Goal: Task Accomplishment & Management: Complete application form

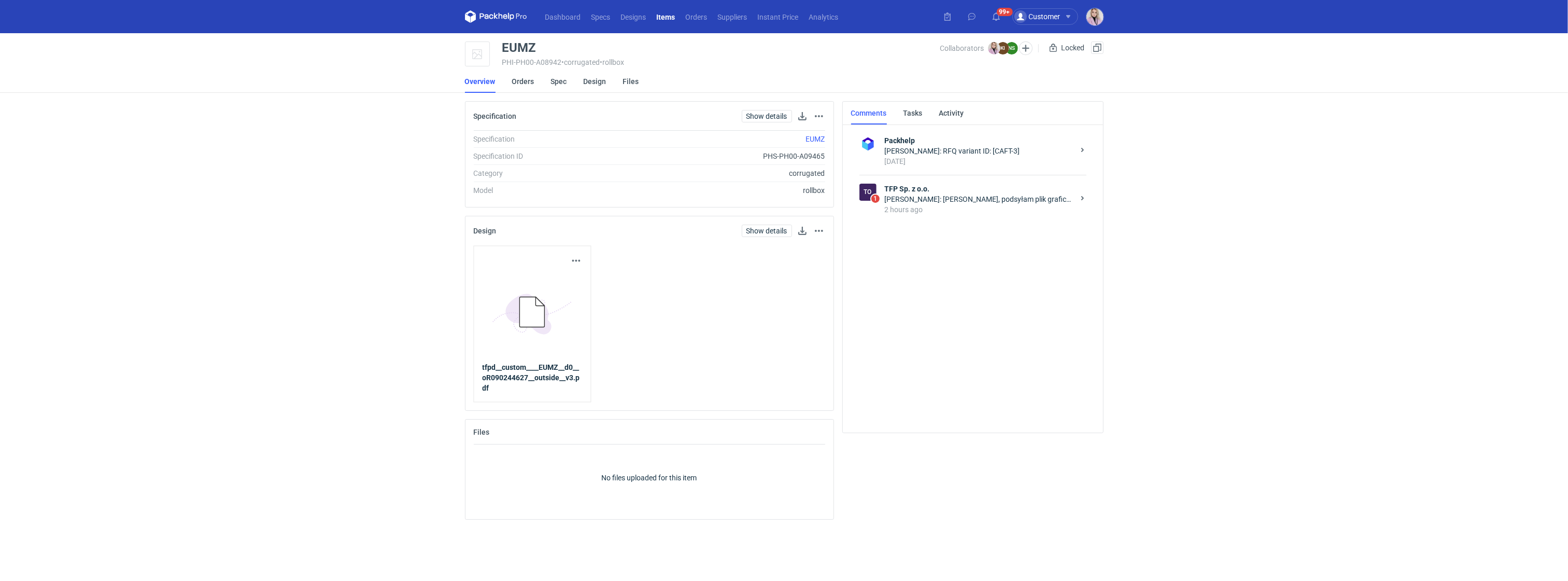
click at [1015, 187] on strong "TFP Sp. z o.o." at bounding box center [980, 188] width 189 height 11
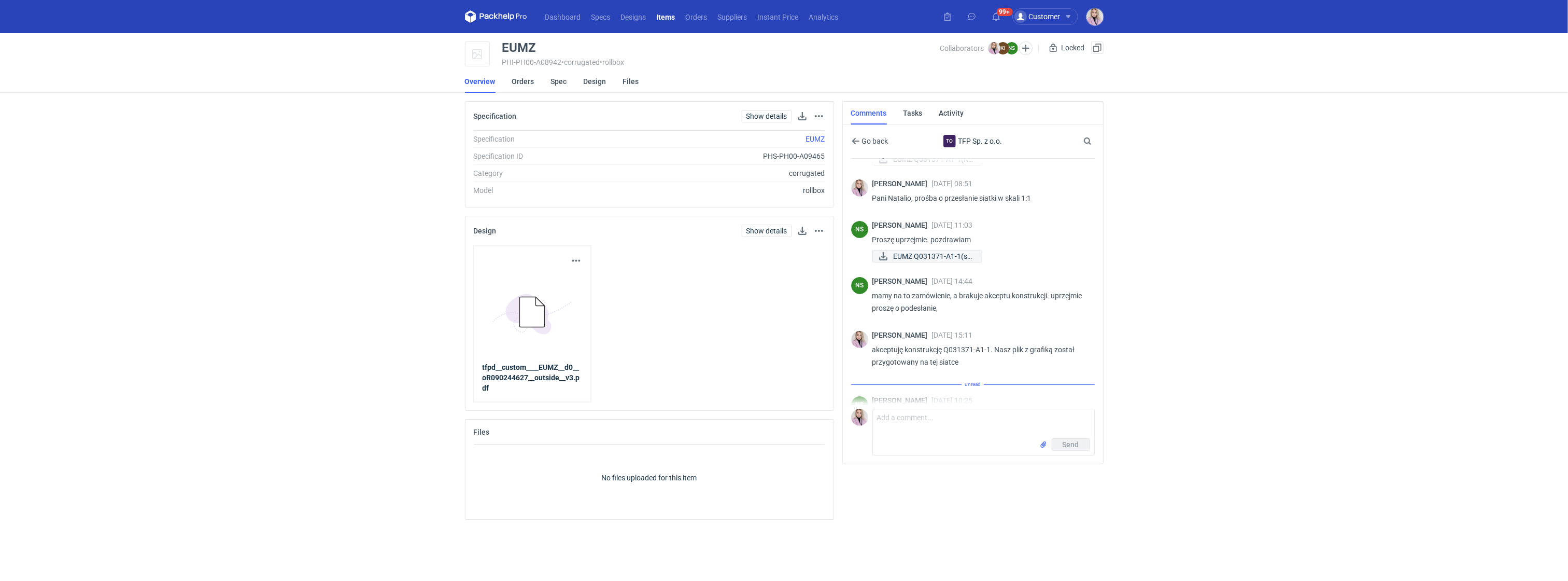
scroll to position [208, 0]
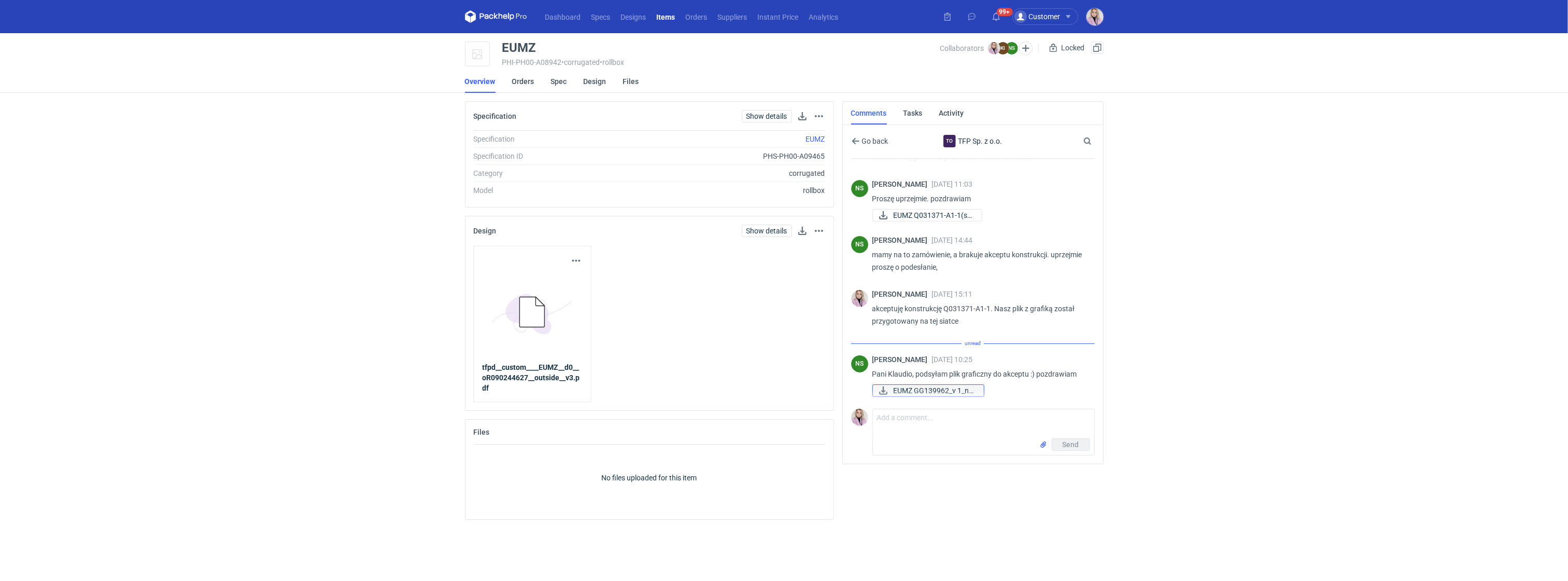
click at [923, 389] on span "EUMZ GG139962_v 1_no..." at bounding box center [934, 390] width 82 height 11
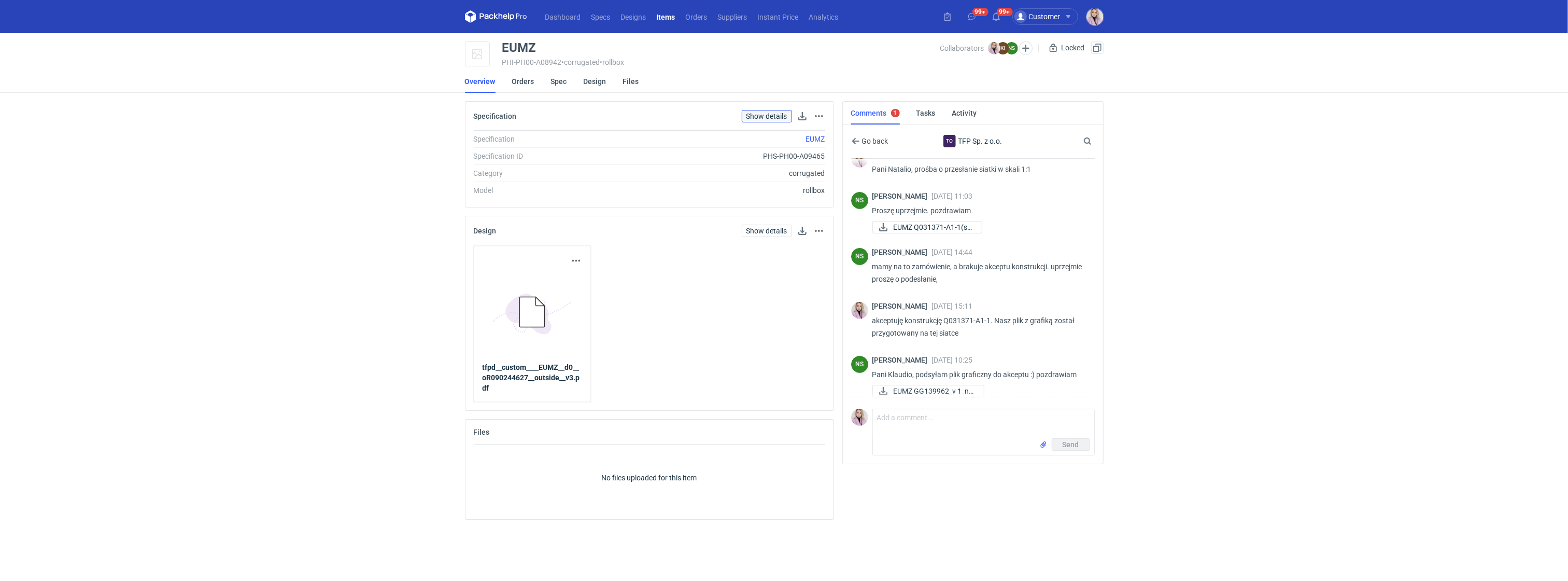
click at [765, 117] on link "Show details" at bounding box center [767, 116] width 50 height 12
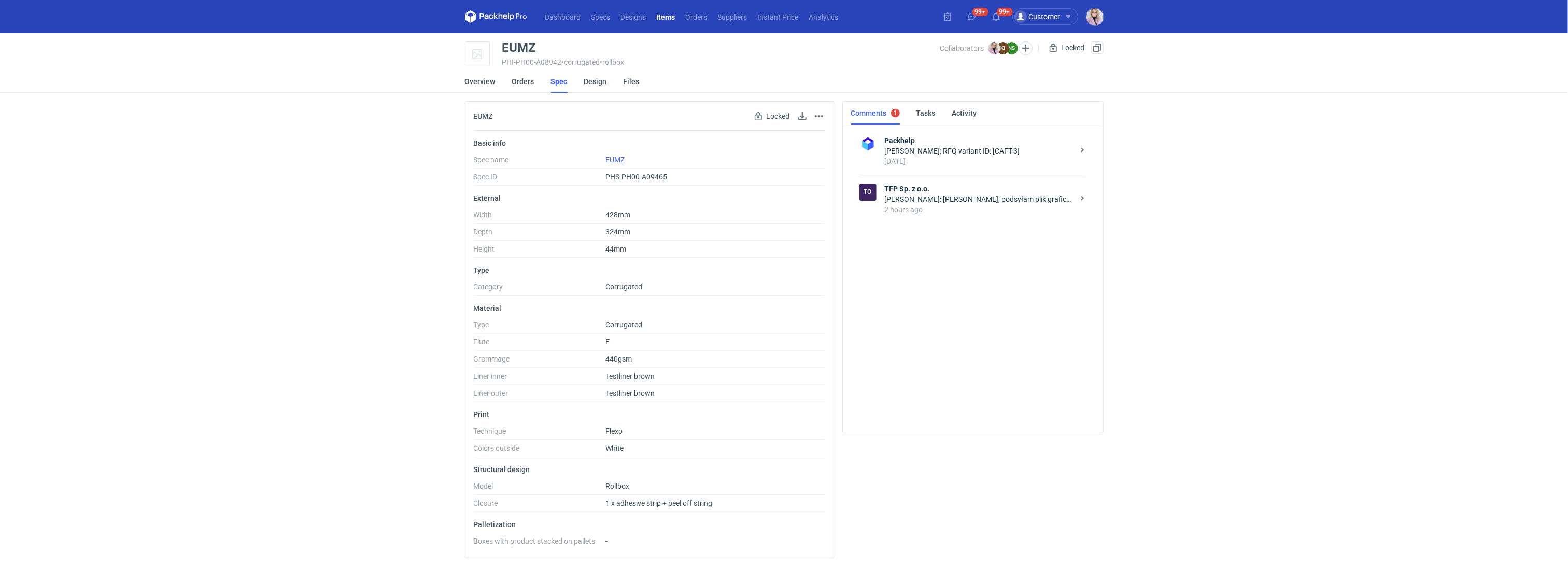
click at [981, 221] on div "To TFP Sp. z o.o. Natalia Stępak: Pani Klaudio, podsyłam plik graficzny do akce…" at bounding box center [973, 199] width 227 height 48
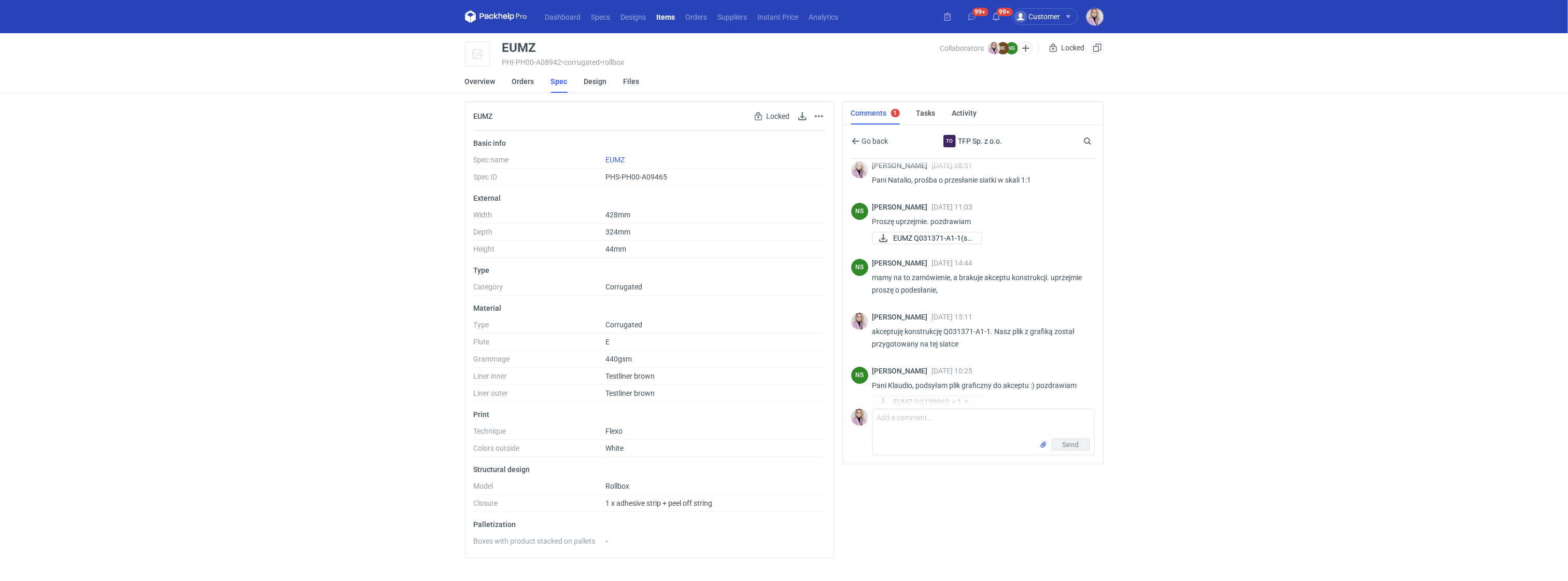
scroll to position [196, 0]
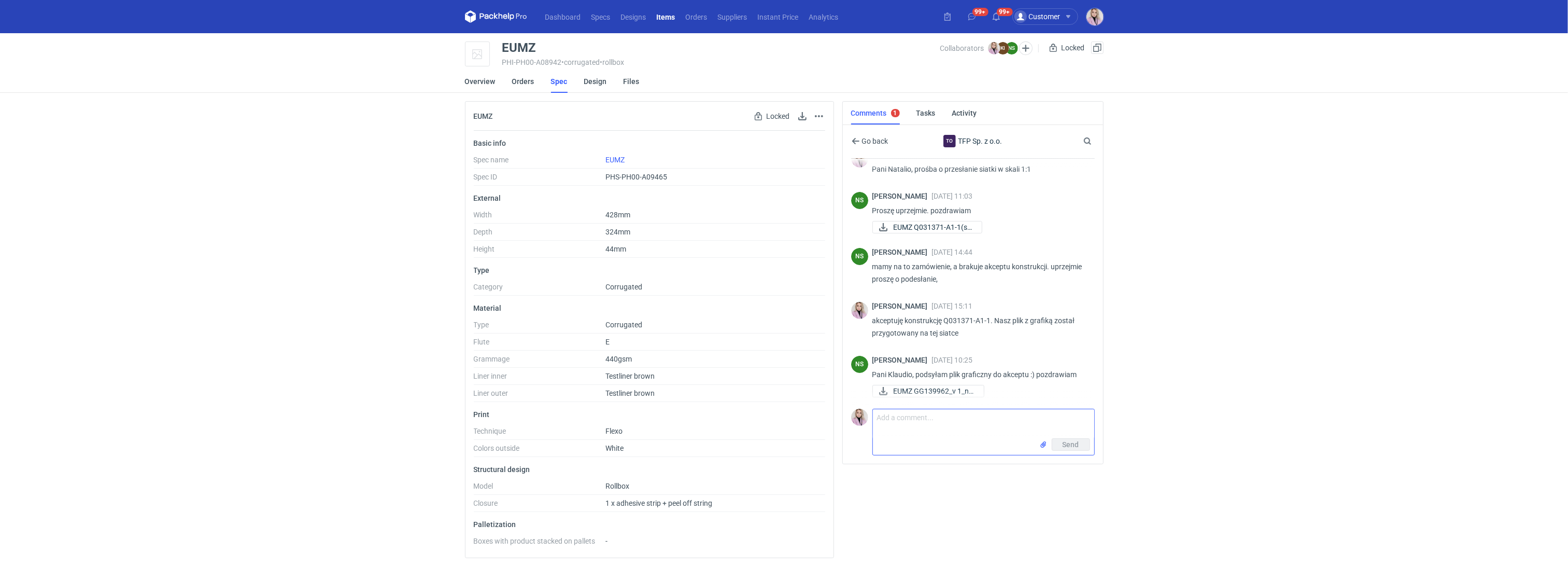
click at [953, 435] on textarea "Comment message" at bounding box center [984, 423] width 221 height 29
type textarea "A"
click at [910, 423] on textarea "Comment message" at bounding box center [984, 423] width 221 height 29
type textarea "Akceptuję plik - zadruk na stronie zewnętrznej opakowania"
click at [1070, 413] on textarea "Akceptuję plik - zadruk na stronie zewnętrznej opakowania" at bounding box center [984, 423] width 221 height 29
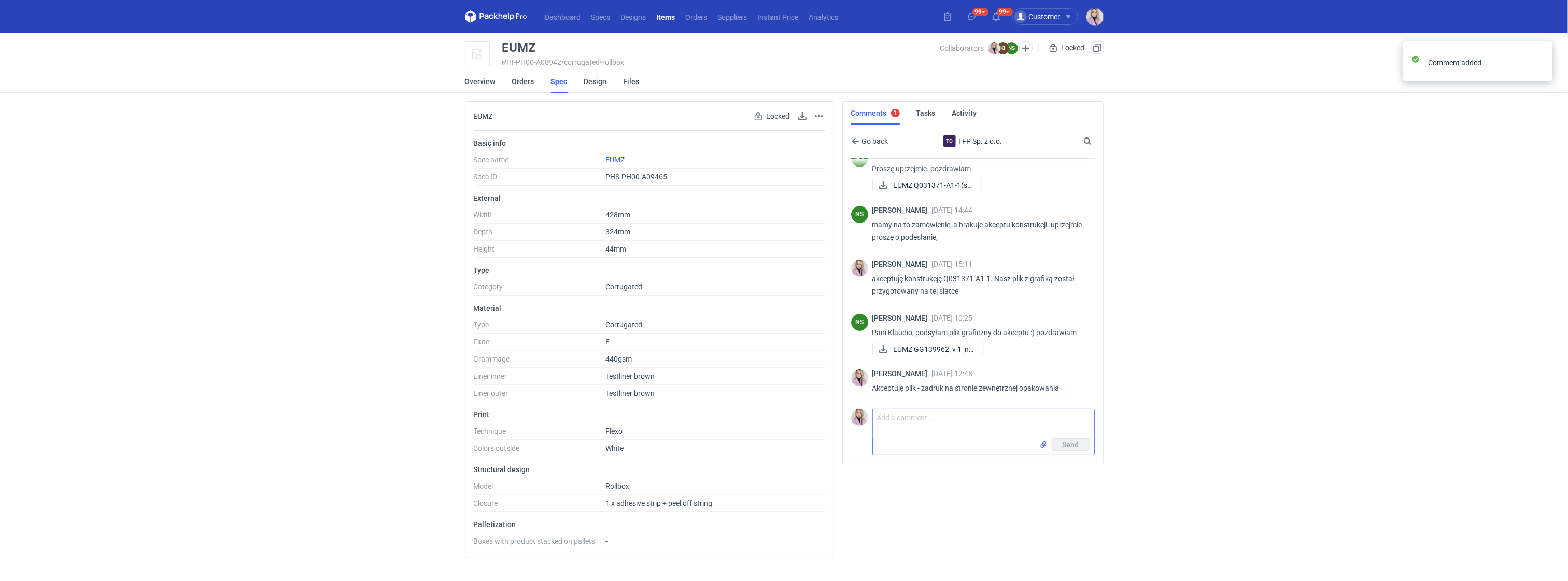
scroll to position [237, 0]
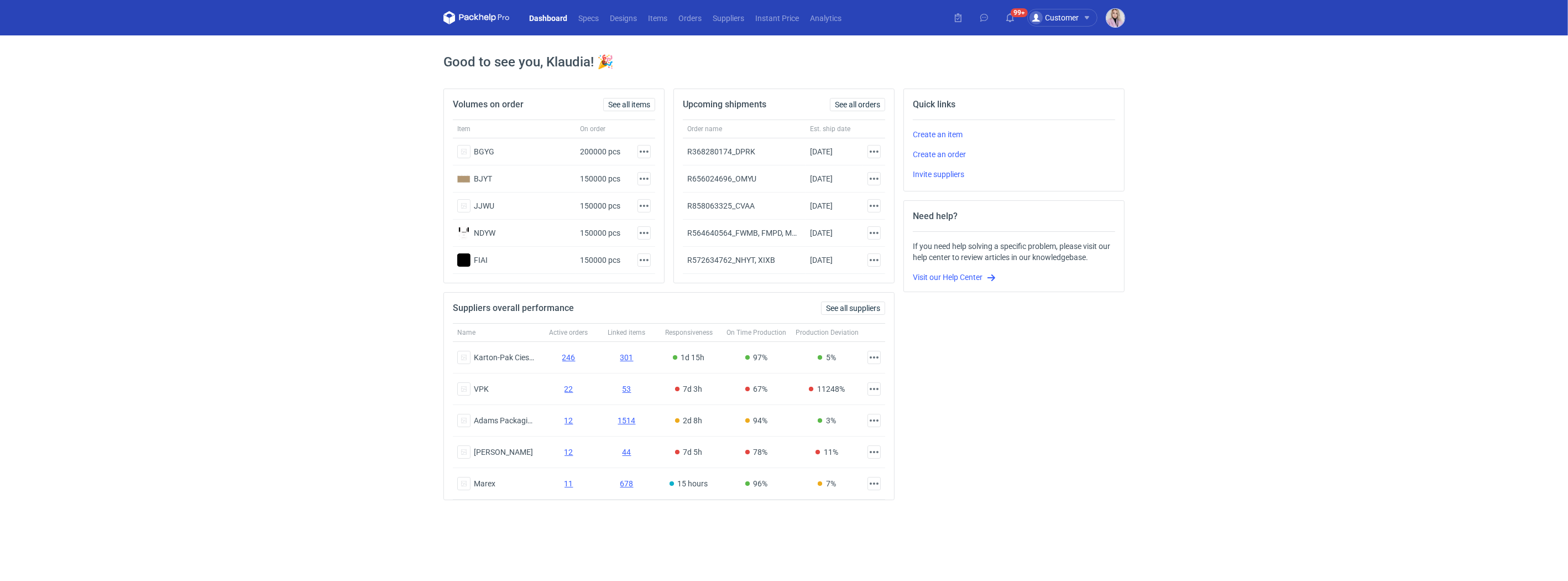
click at [1119, 20] on img "button" at bounding box center [1115, 17] width 18 height 18
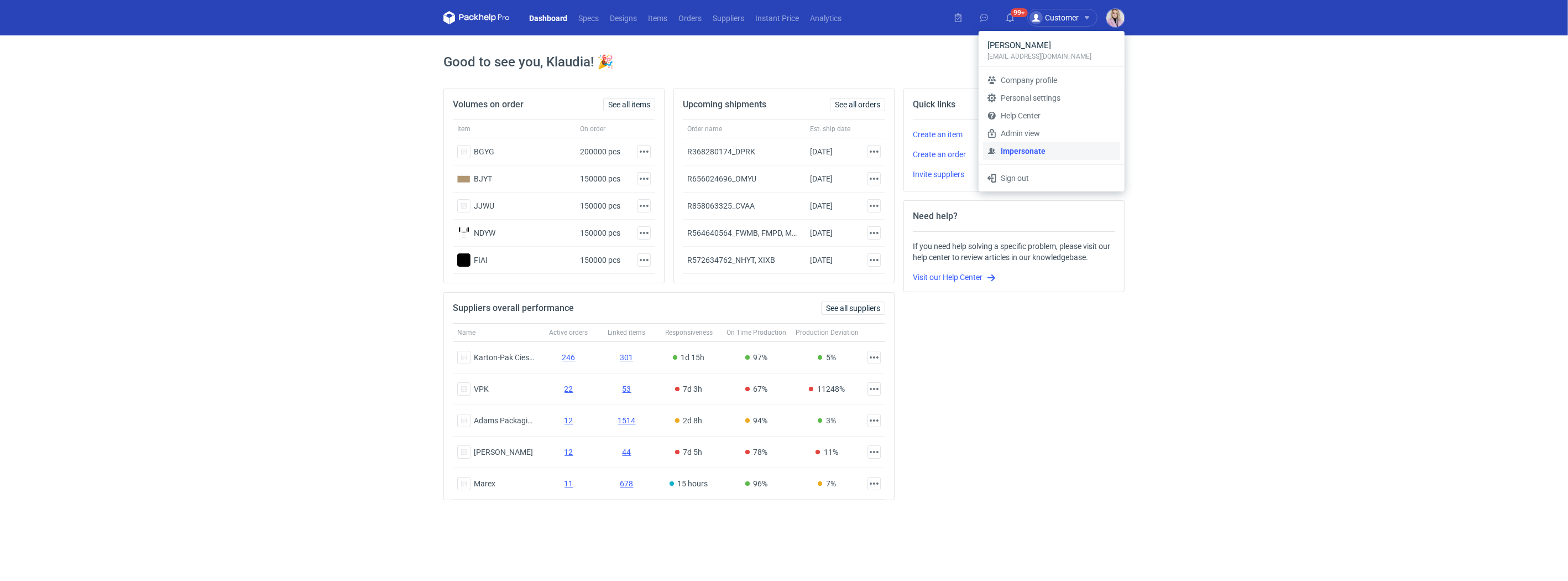
click at [1021, 149] on link "Impersonate" at bounding box center [1051, 151] width 137 height 18
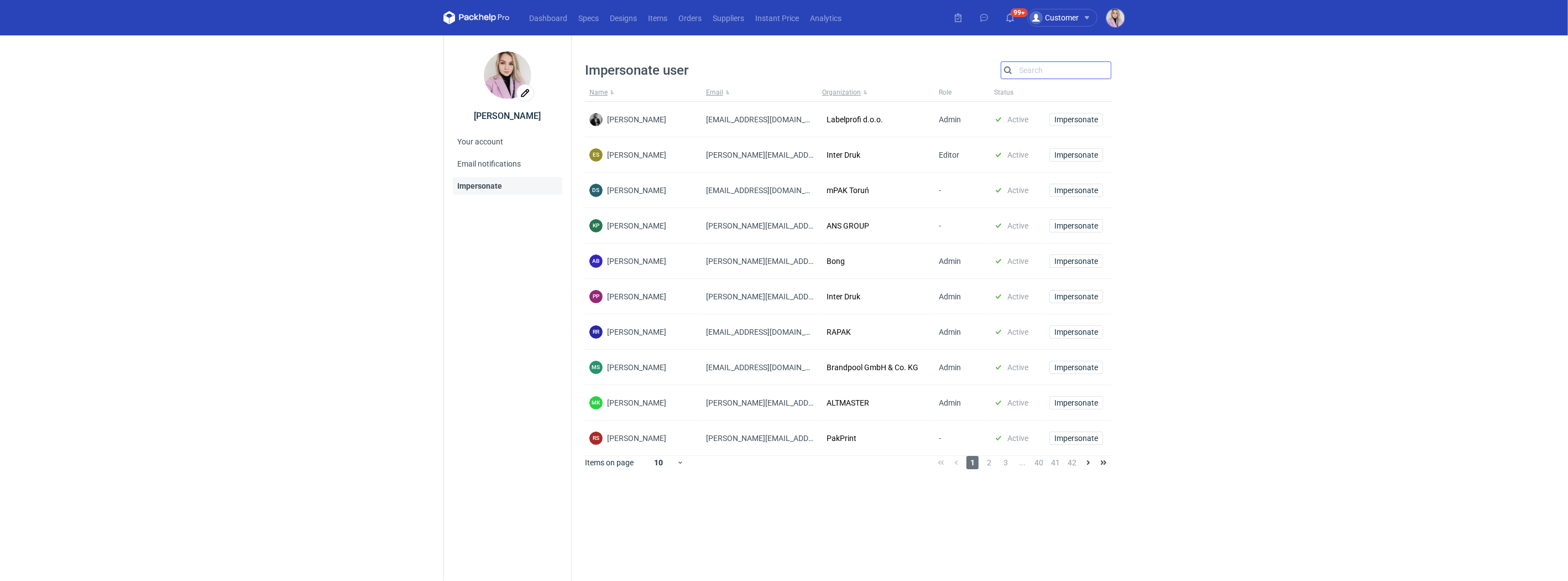
click at [1040, 72] on input "Search" at bounding box center [1055, 70] width 109 height 13
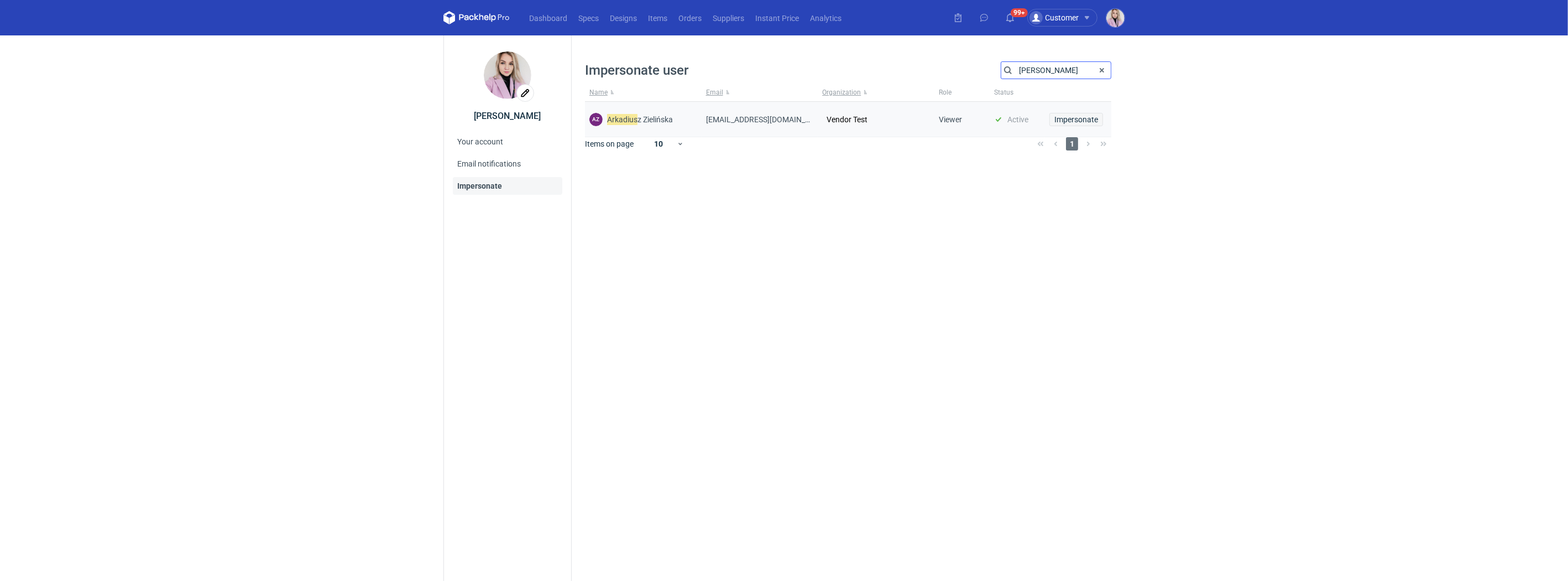
type input "[PERSON_NAME]"
click at [1069, 119] on span "Impersonate" at bounding box center [1076, 119] width 44 height 8
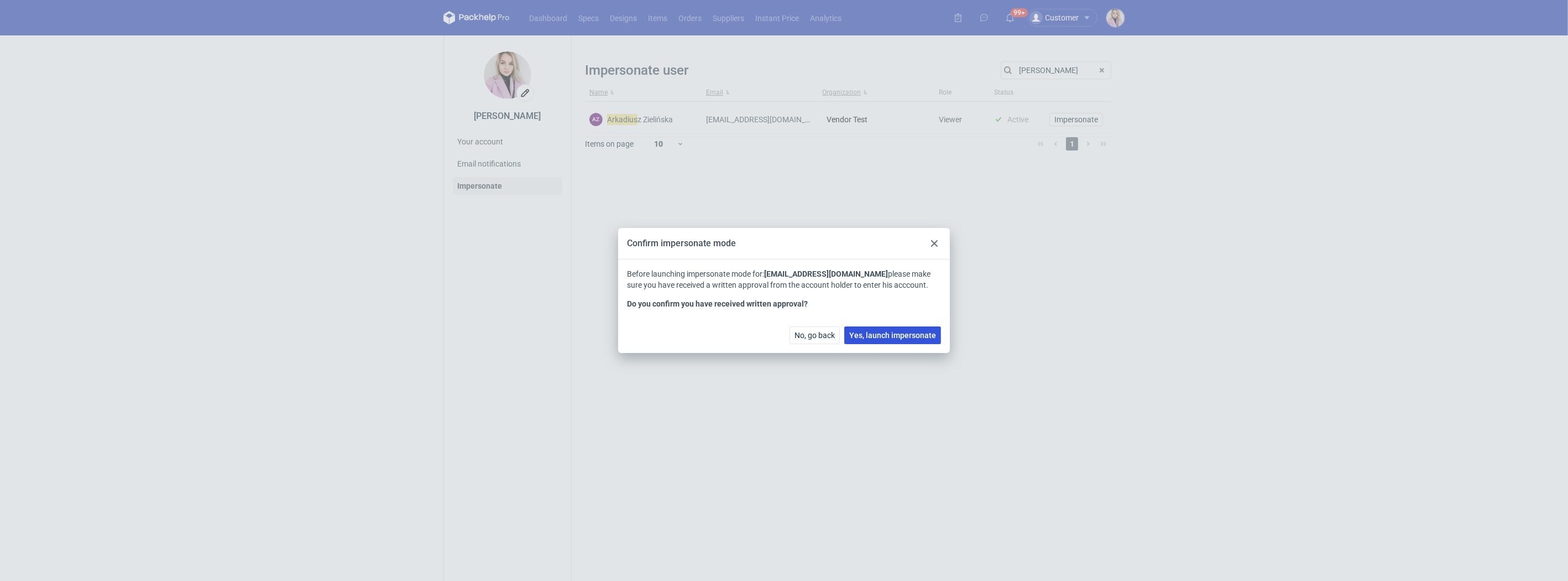
click at [900, 339] on span "Yes, launch impersonate" at bounding box center [893, 334] width 87 height 8
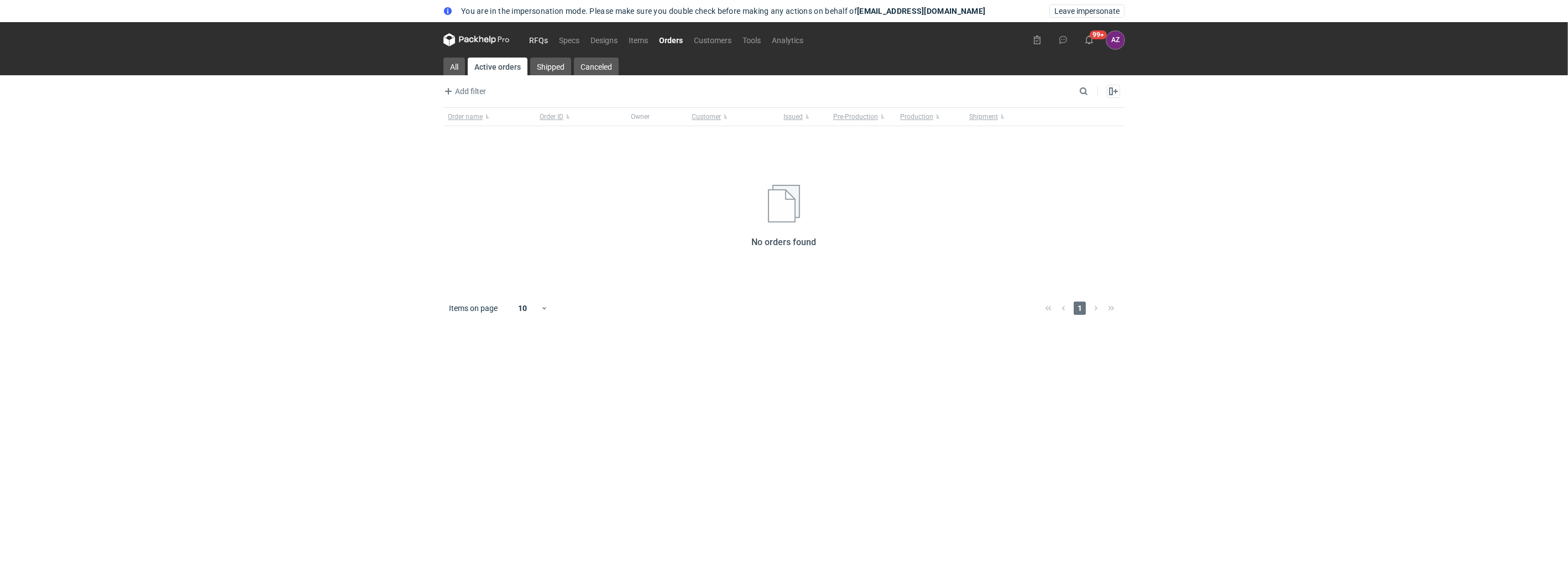
click at [542, 38] on link "RFQs" at bounding box center [538, 40] width 30 height 13
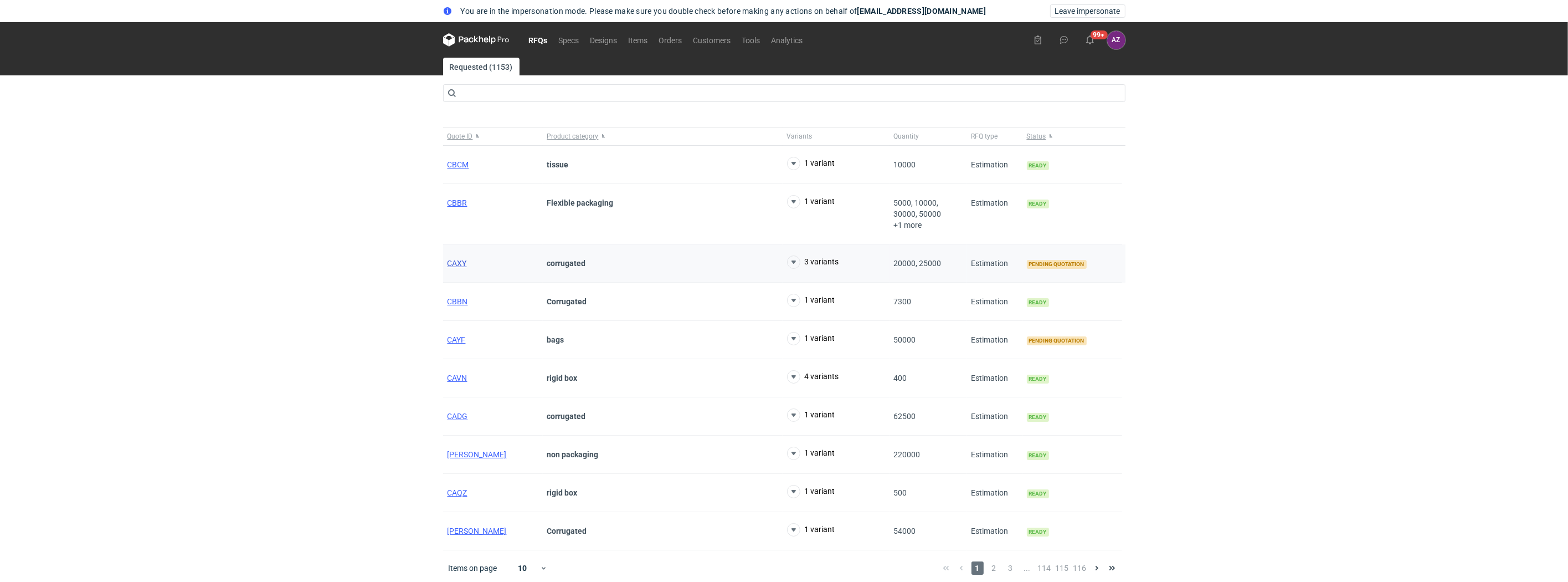
click at [458, 263] on span "CAXY" at bounding box center [457, 263] width 19 height 9
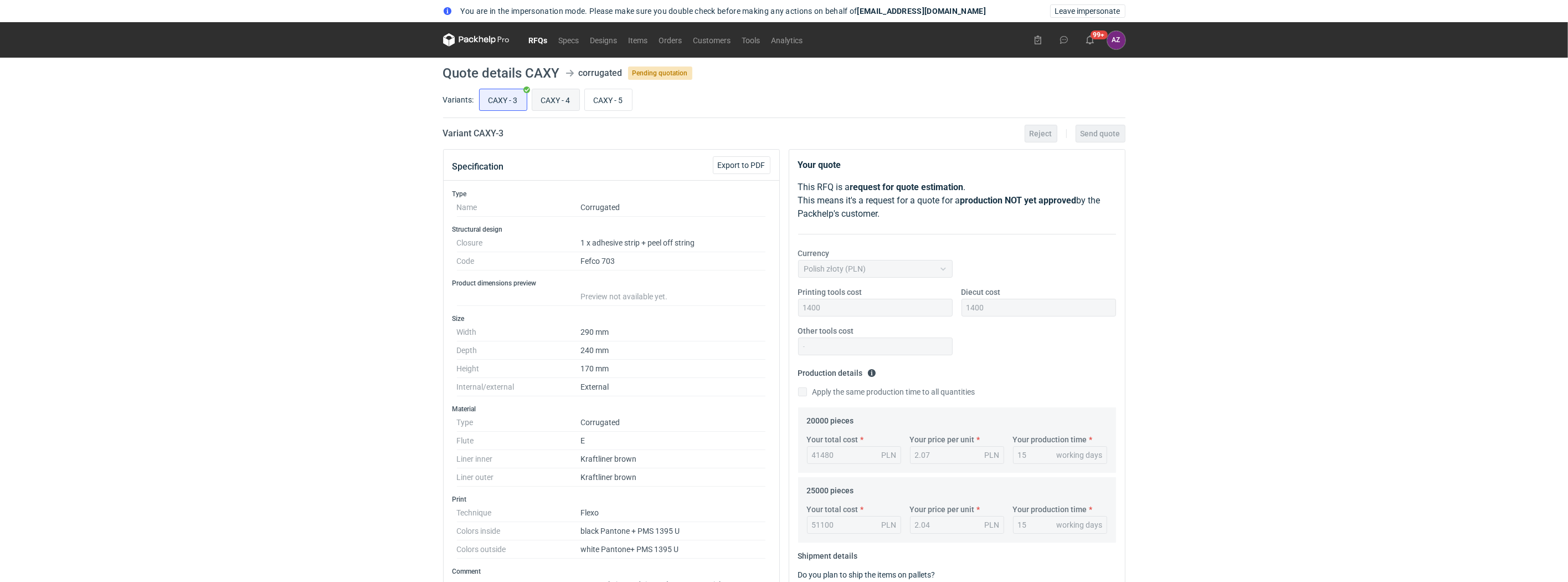
click at [557, 103] on input "CAXY - 4" at bounding box center [556, 99] width 47 height 21
radio input "true"
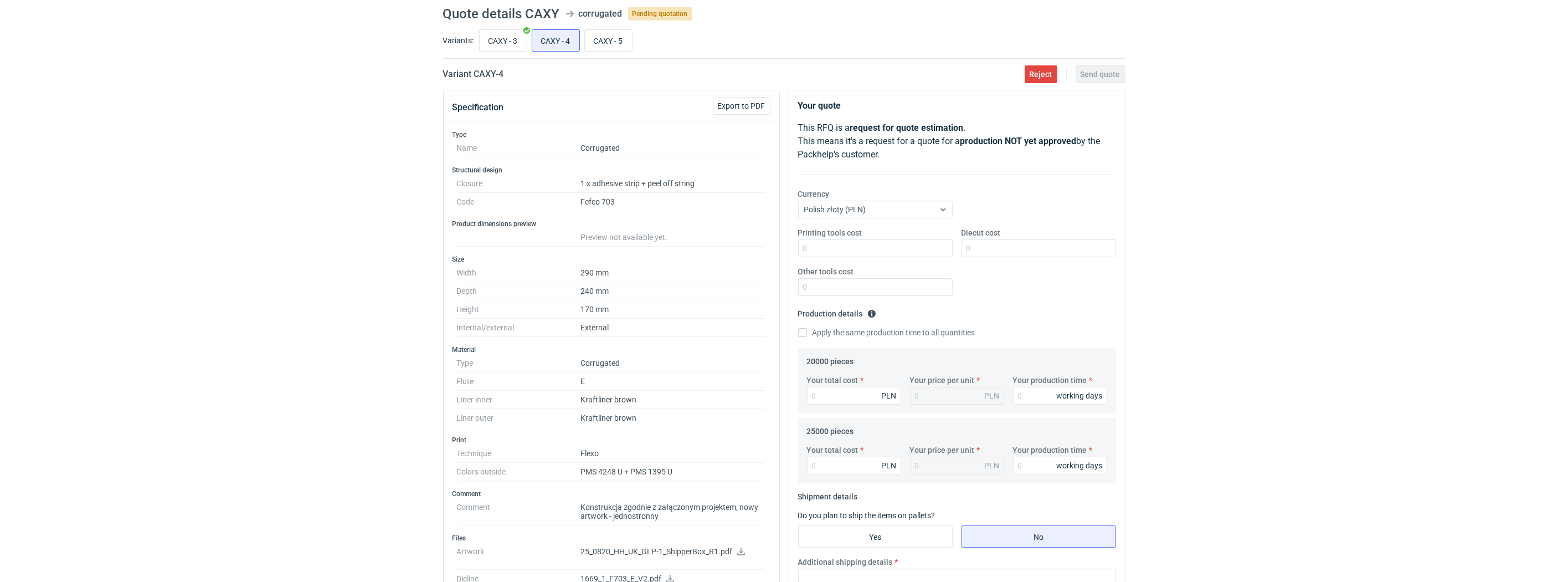
scroll to position [55, 0]
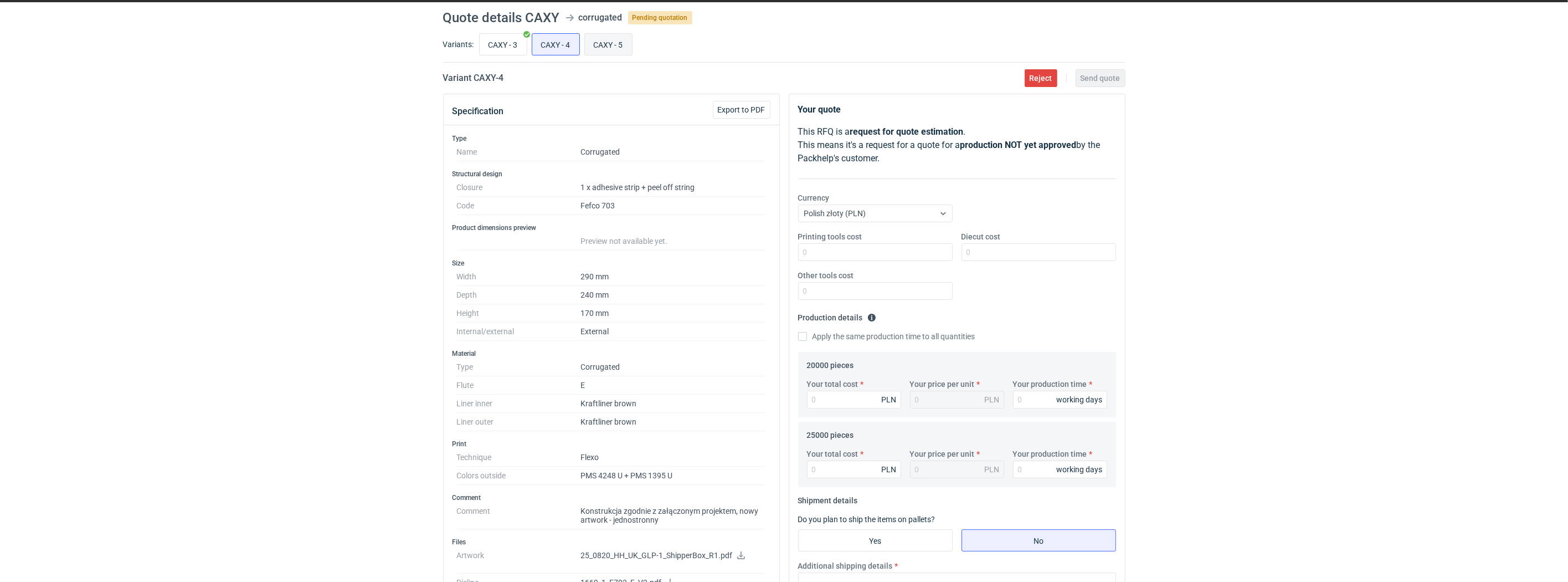
click at [610, 47] on input "CAXY - 5" at bounding box center [608, 44] width 47 height 21
radio input "true"
click at [558, 46] on input "CAXY - 4" at bounding box center [556, 44] width 47 height 21
radio input "true"
click at [603, 50] on input "CAXY - 5" at bounding box center [608, 44] width 47 height 21
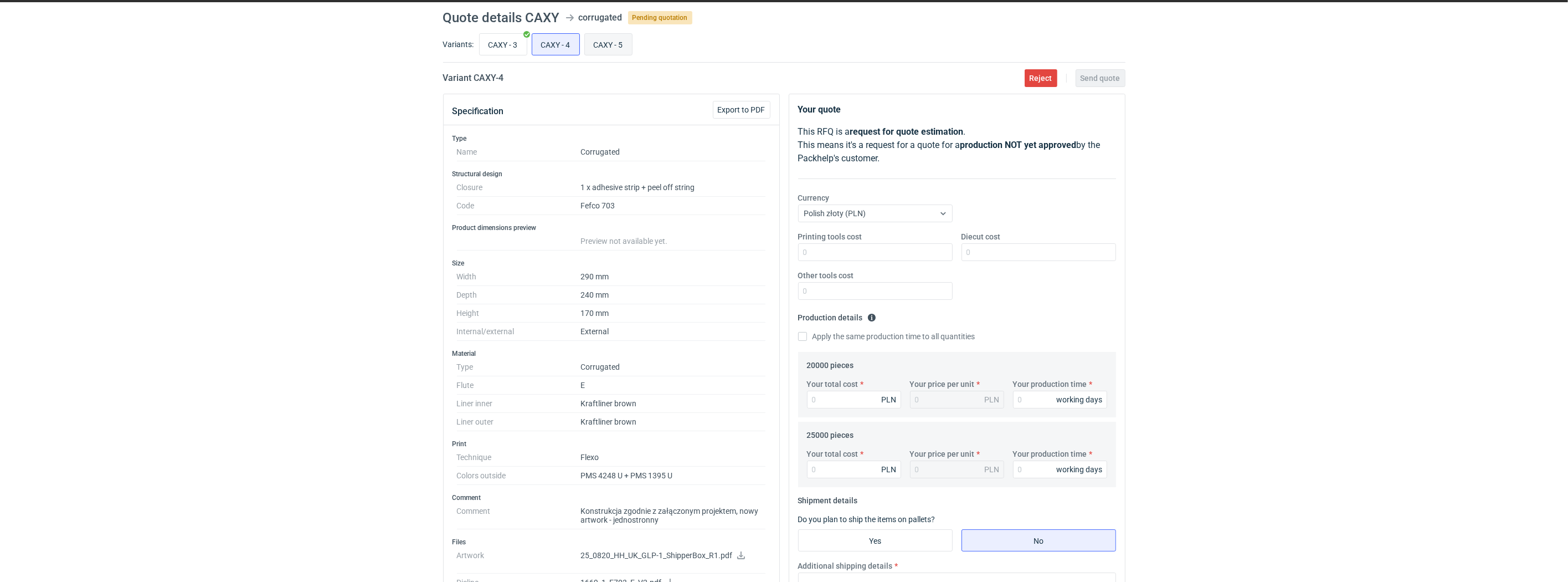
radio input "true"
click at [559, 48] on input "CAXY - 4" at bounding box center [556, 44] width 47 height 21
radio input "true"
click at [834, 250] on input "Printing tools cost" at bounding box center [875, 252] width 154 height 18
type input "1300"
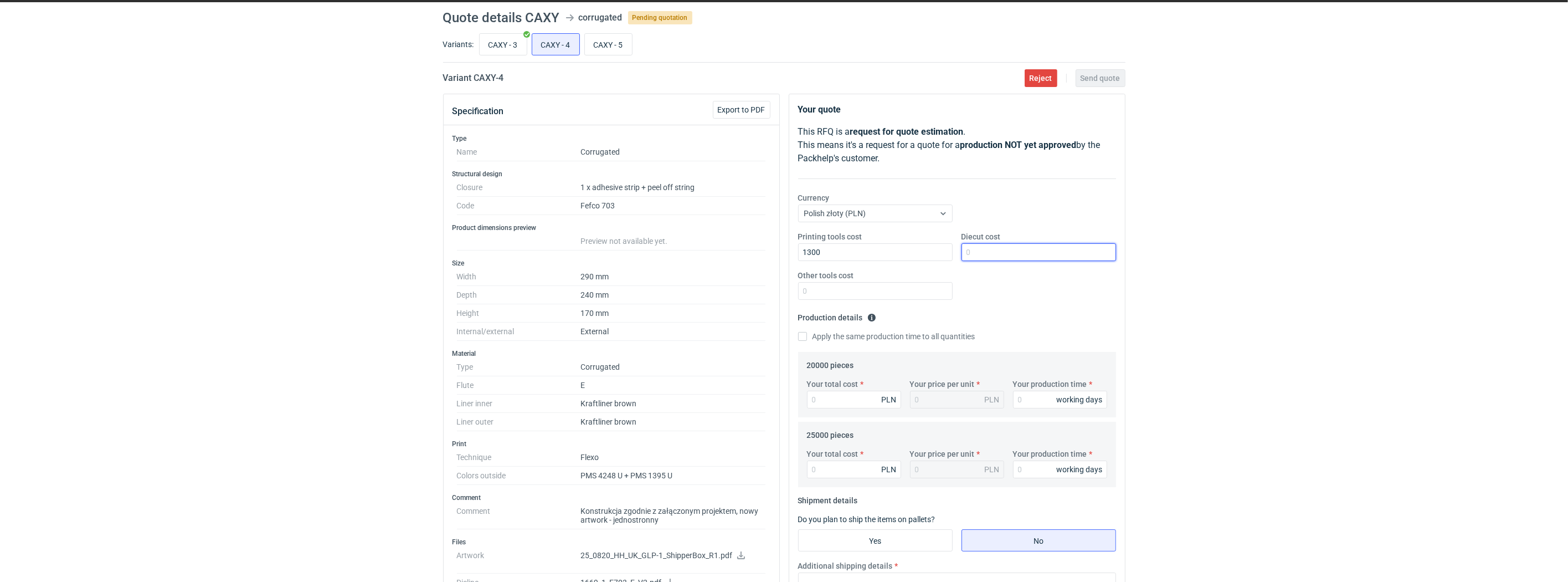
click at [1013, 249] on input "Diecut cost" at bounding box center [1038, 252] width 154 height 18
type input "1900"
click at [1011, 298] on div "Printing tools cost 1300 Diecut cost 1900 Other tools cost" at bounding box center [957, 270] width 327 height 78
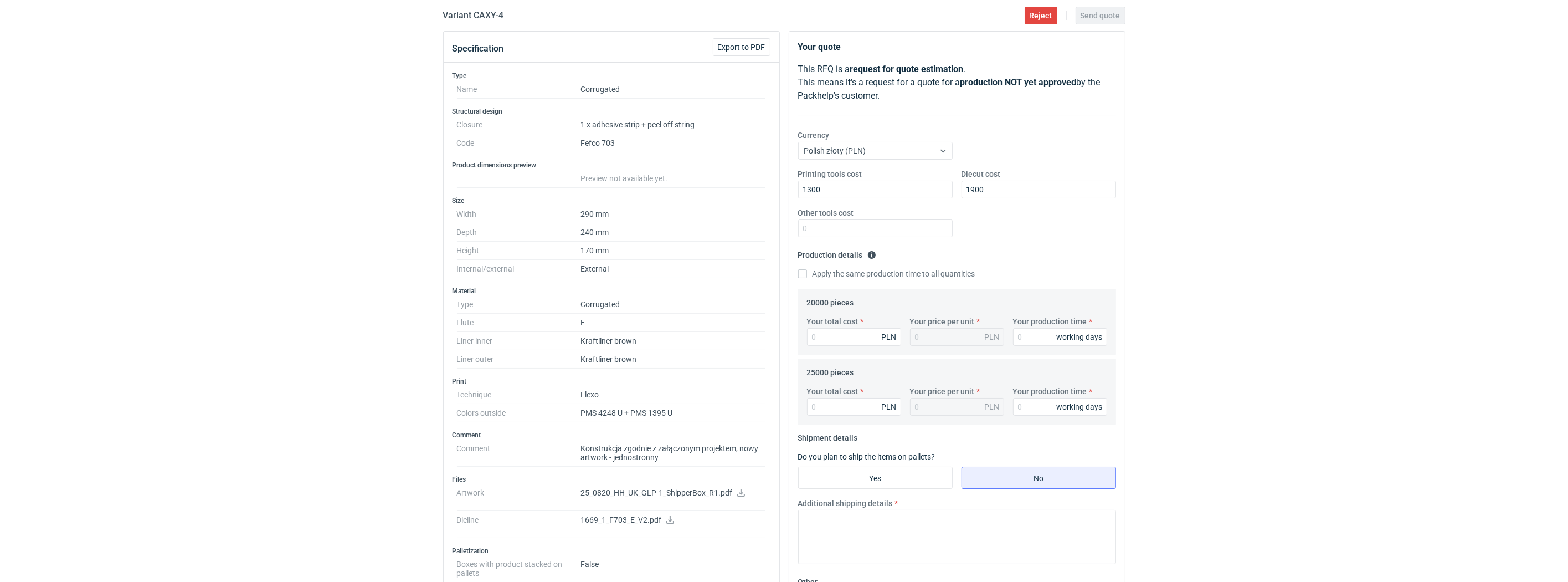
click at [809, 275] on label "Apply the same production time to all quantities" at bounding box center [886, 274] width 177 height 11
click at [807, 275] on input "Apply the same production time to all quantities" at bounding box center [803, 274] width 9 height 9
checkbox input "true"
click at [1042, 341] on input "Your production time" at bounding box center [1060, 337] width 94 height 18
type input "1"
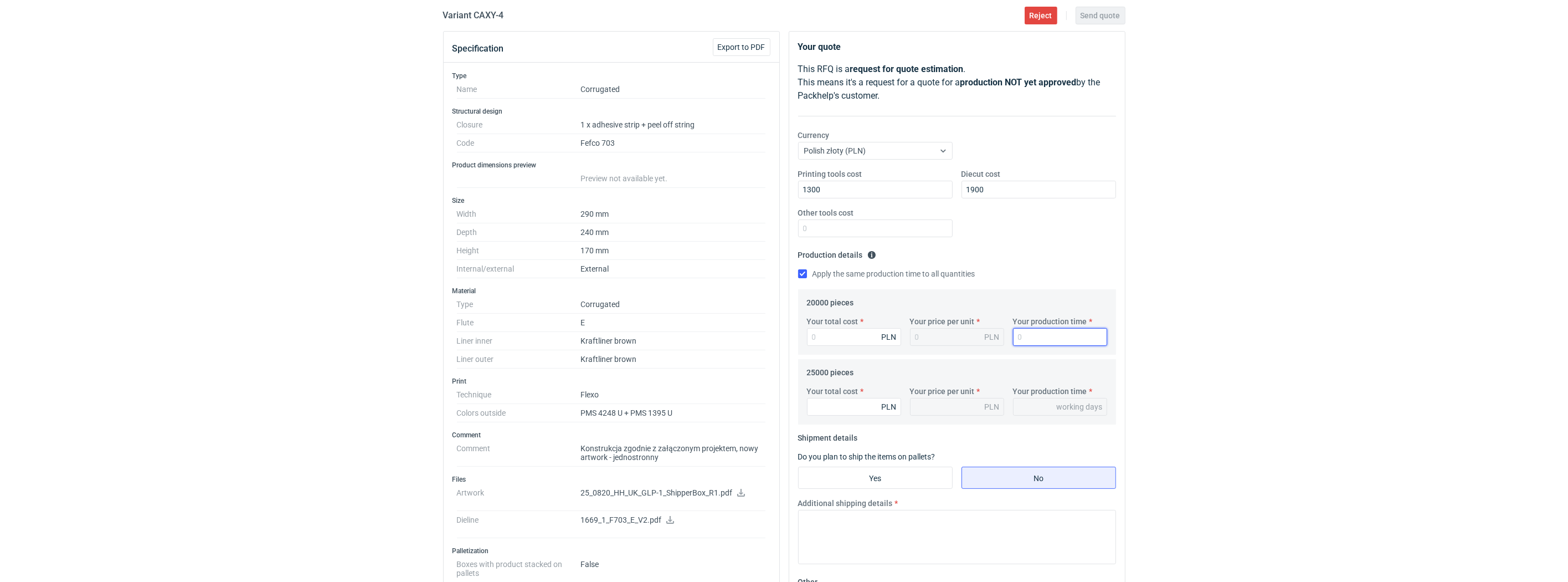
type input "1"
type input "15"
click at [849, 345] on input "Your total cost" at bounding box center [853, 337] width 94 height 18
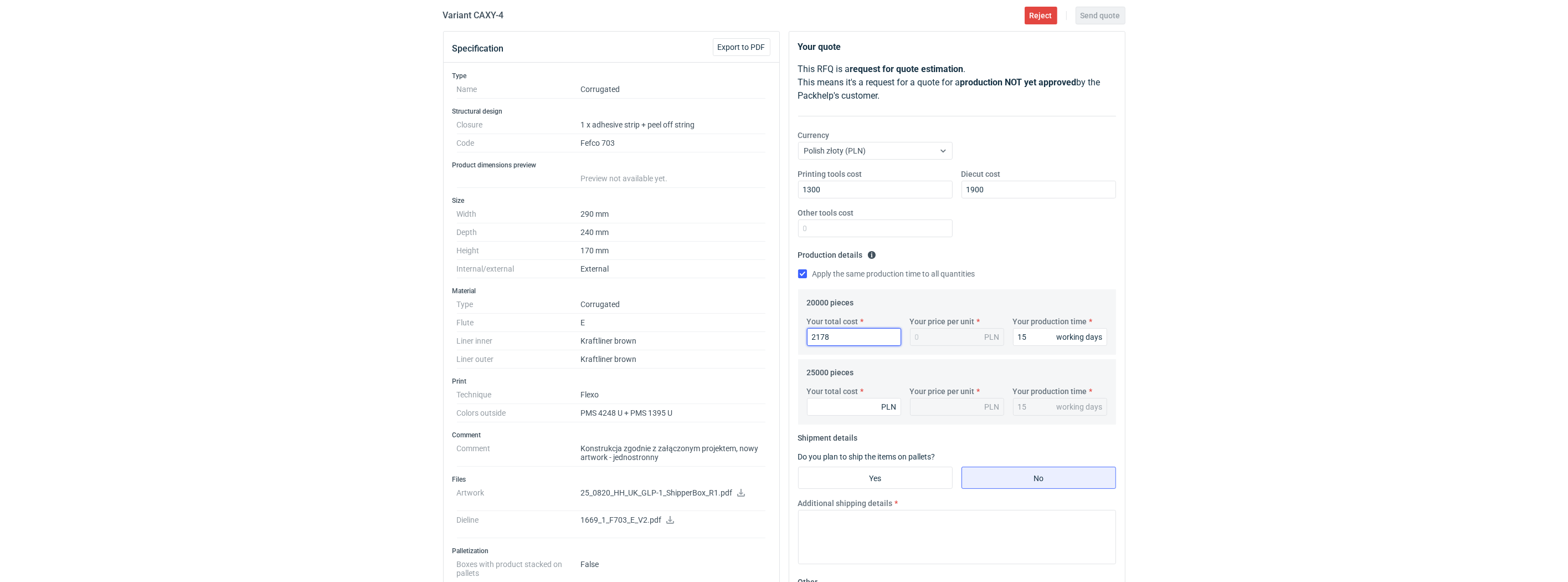
type input "21780"
type input "1.09"
click at [813, 332] on input "21780" at bounding box center [853, 337] width 94 height 18
type input "31780"
type input "1.59"
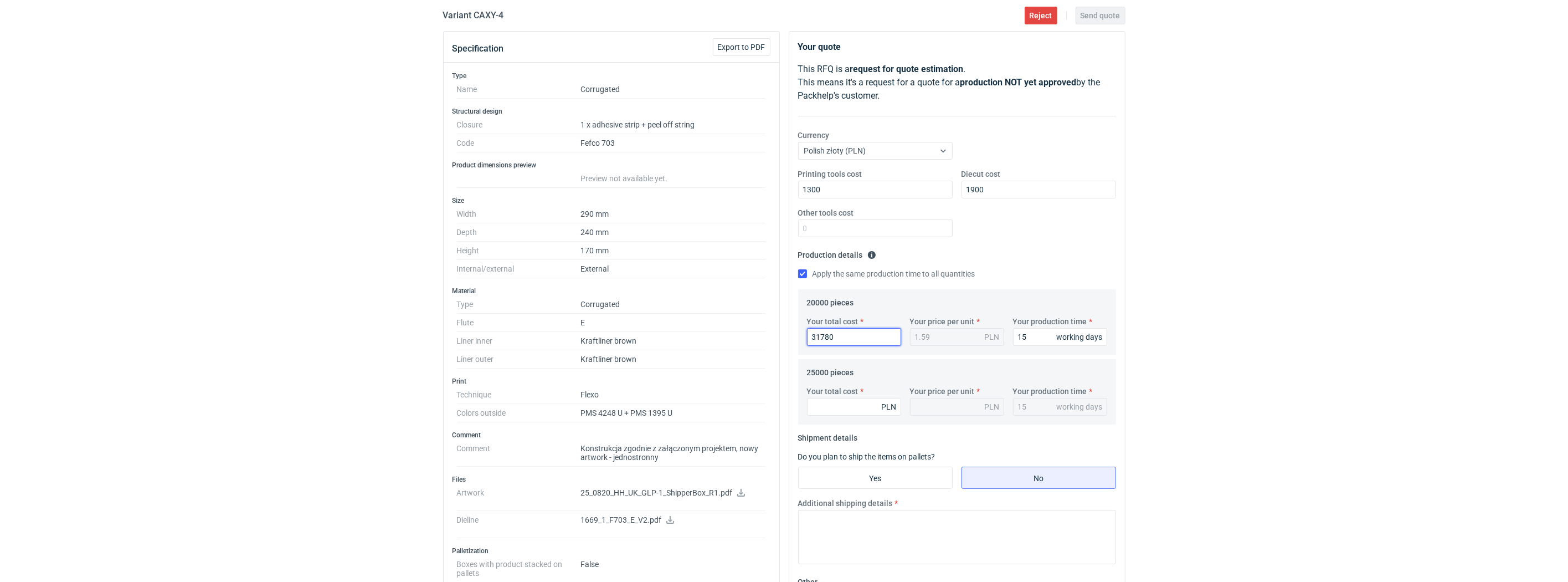
type input "31780"
click at [834, 415] on input "Your total cost" at bounding box center [853, 407] width 94 height 18
click at [821, 414] on input "Your total cost" at bounding box center [853, 407] width 94 height 18
type input "39550"
type input "1.58"
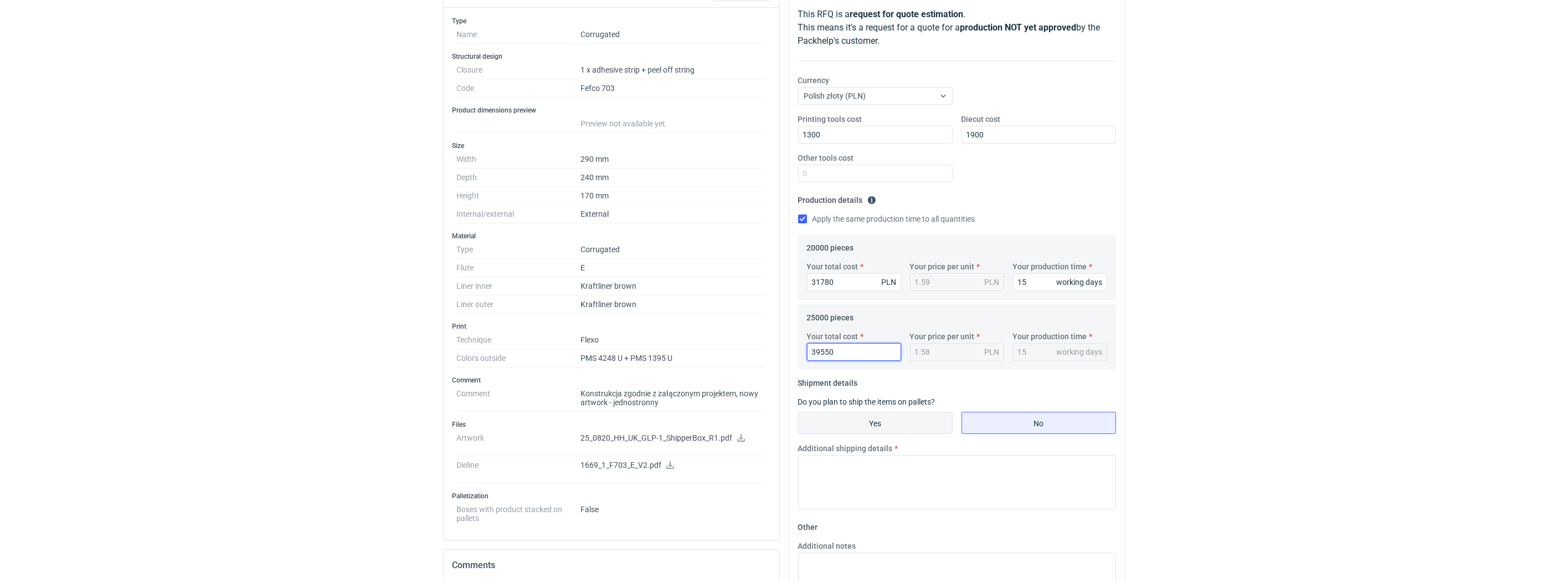
type input "39550"
click at [876, 421] on input "Yes" at bounding box center [875, 422] width 154 height 21
radio input "true"
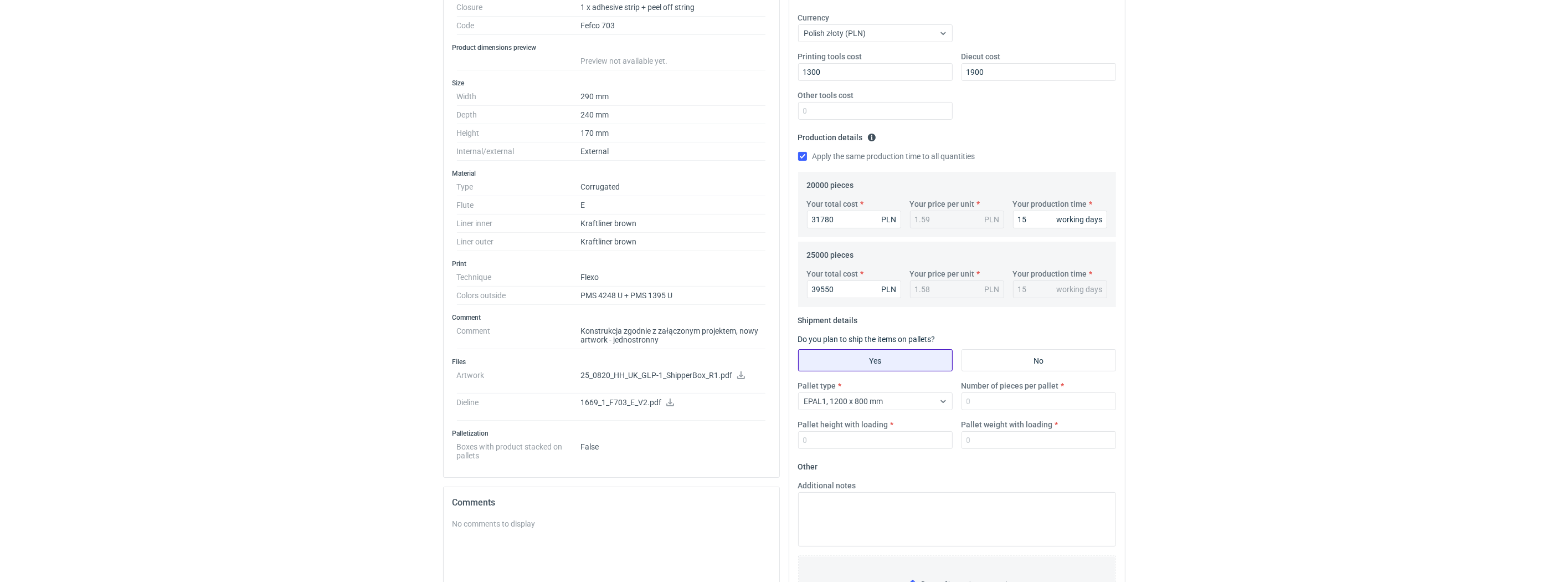
scroll to position [244, 0]
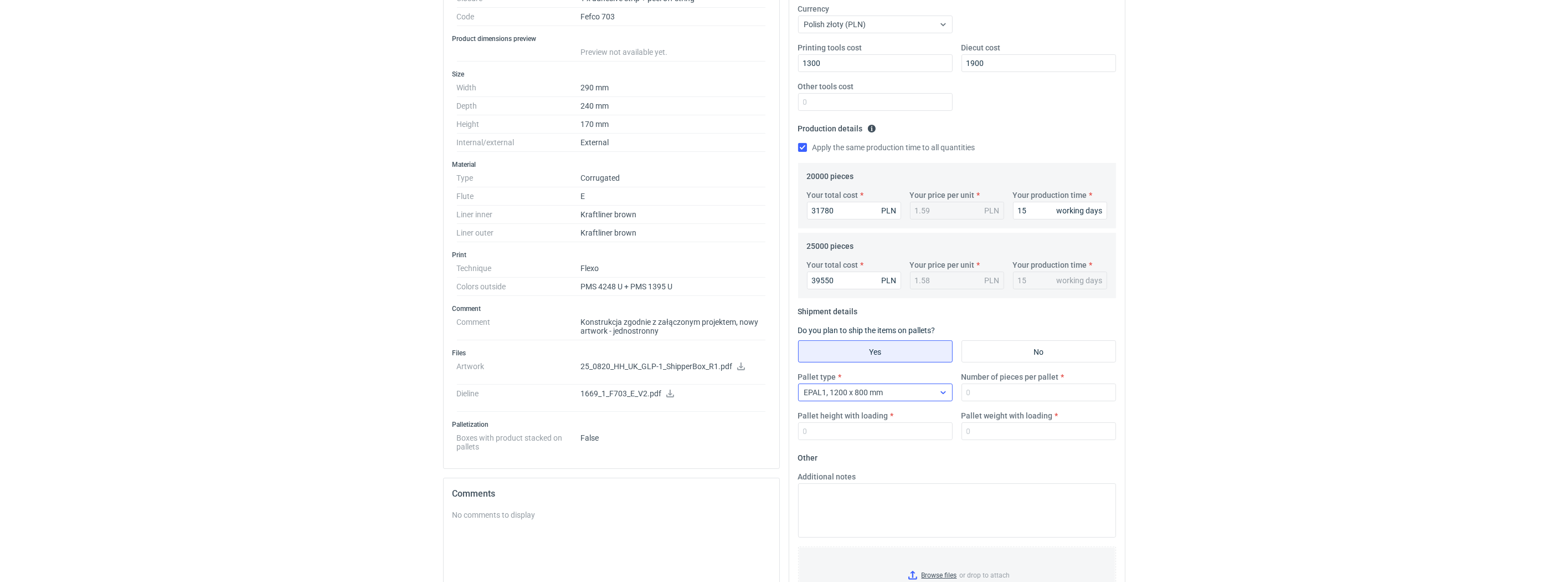
click at [878, 390] on span "EPAL1, 1200 x 800 mm" at bounding box center [844, 392] width 79 height 9
click at [857, 434] on span "EPAL2, 1200 x 1000 mm" at bounding box center [848, 436] width 84 height 11
click at [979, 393] on input "Number of pieces per pallet" at bounding box center [1038, 392] width 154 height 18
type input "1520"
click at [876, 436] on input "Pallet height with loading" at bounding box center [875, 431] width 154 height 18
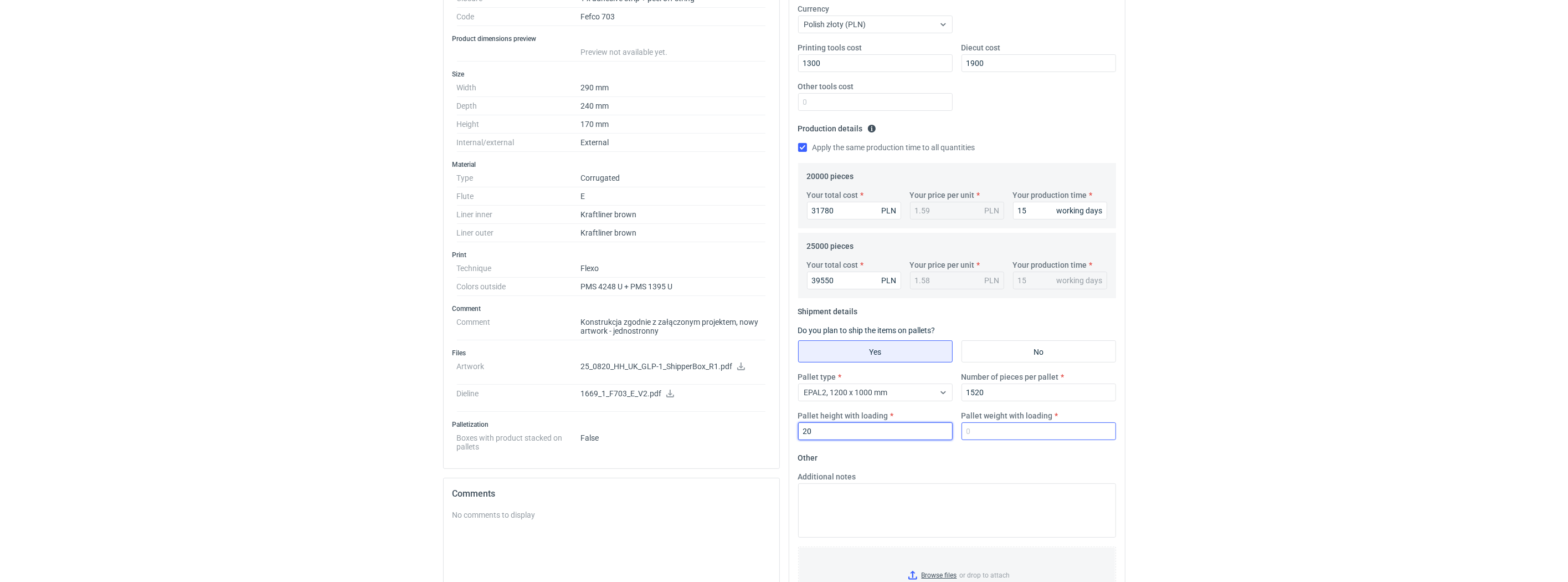
type input "2"
type input "1800"
click at [1031, 431] on input "Pallet weight with loading" at bounding box center [1038, 431] width 154 height 18
click at [993, 477] on div "Additional notes" at bounding box center [957, 504] width 327 height 66
click at [992, 434] on input "0" at bounding box center [1038, 431] width 154 height 18
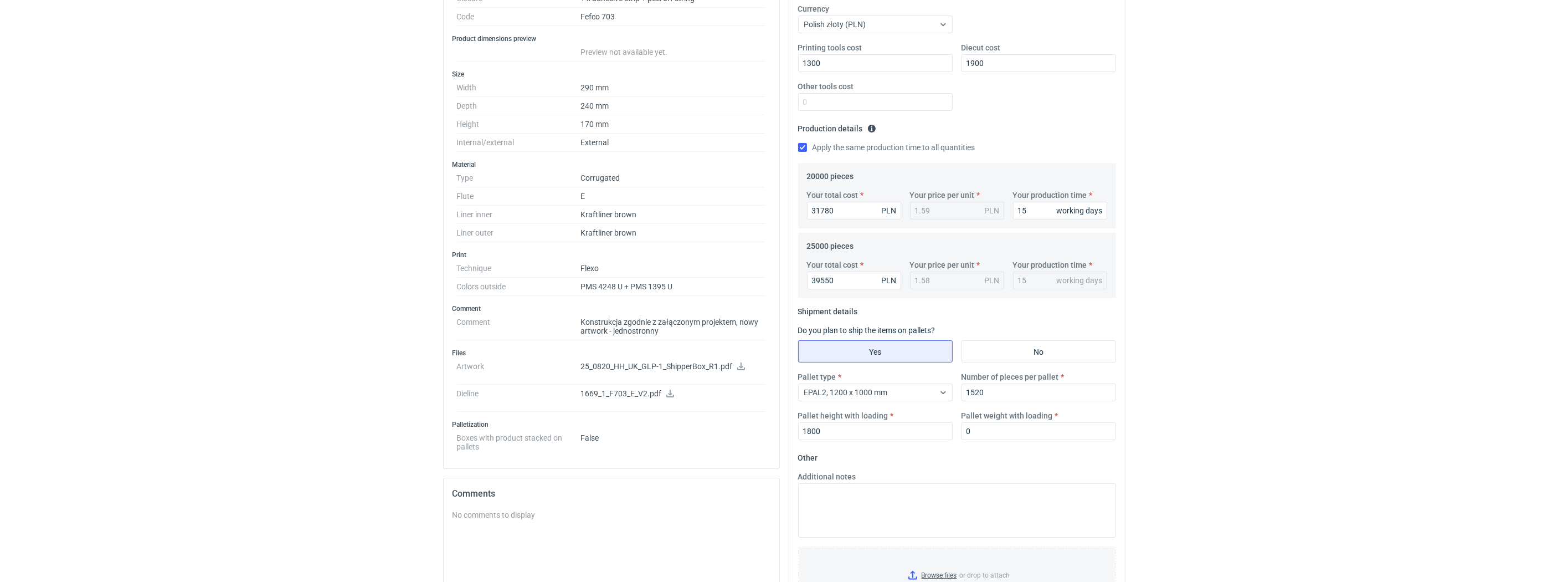
click at [963, 459] on fieldset "Other Additional notes Browse files or drop to attach" at bounding box center [957, 531] width 318 height 164
drag, startPoint x: 975, startPoint y: 434, endPoint x: 930, endPoint y: 433, distance: 45.0
click at [935, 434] on div "Pallet type EPAL2, 1200 x 1000 mm Number of pieces per pallet 1520 Pallet heigh…" at bounding box center [957, 410] width 327 height 78
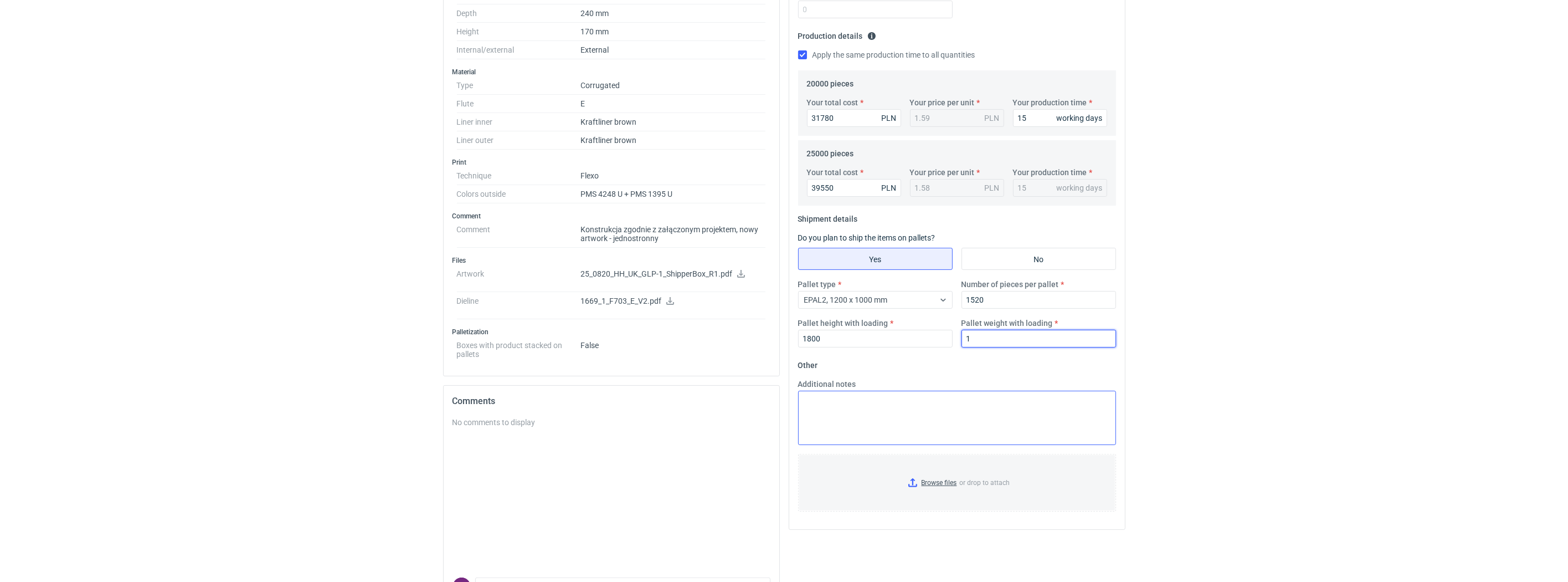
scroll to position [345, 0]
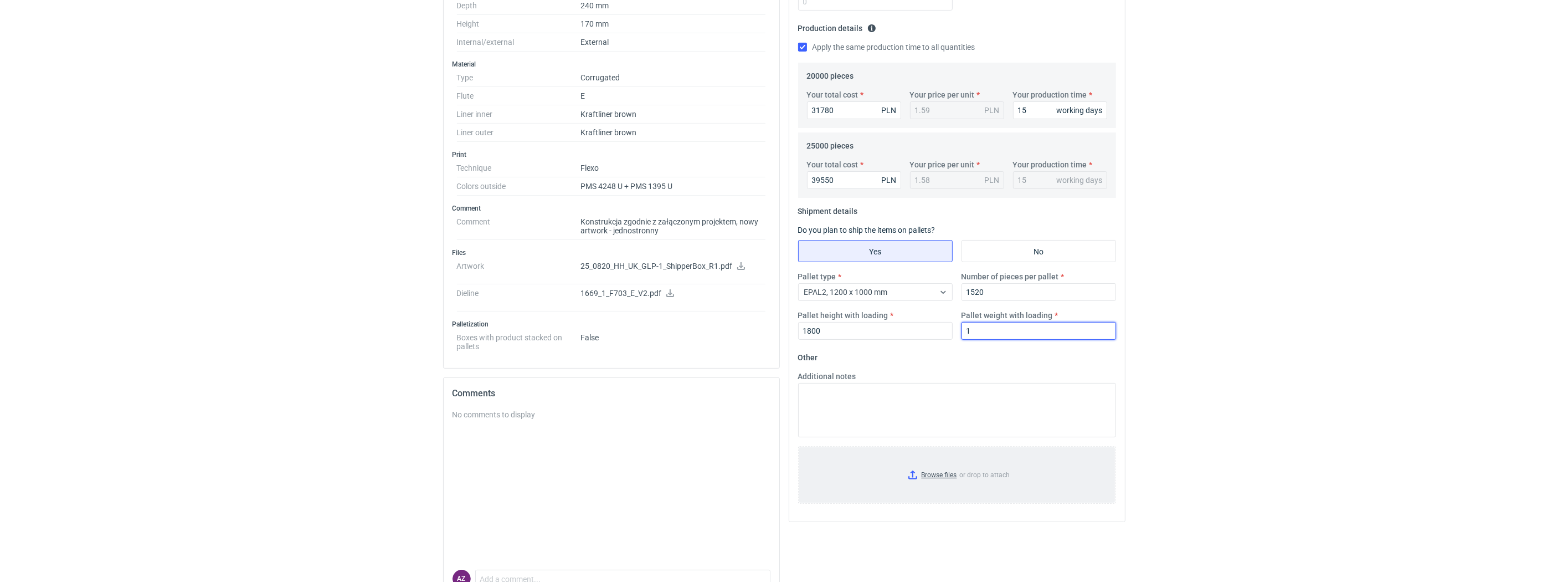
type input "1"
click at [928, 478] on input "Browse files or drop to attach" at bounding box center [957, 475] width 316 height 55
click at [970, 389] on textarea "Additional notes" at bounding box center [957, 409] width 318 height 54
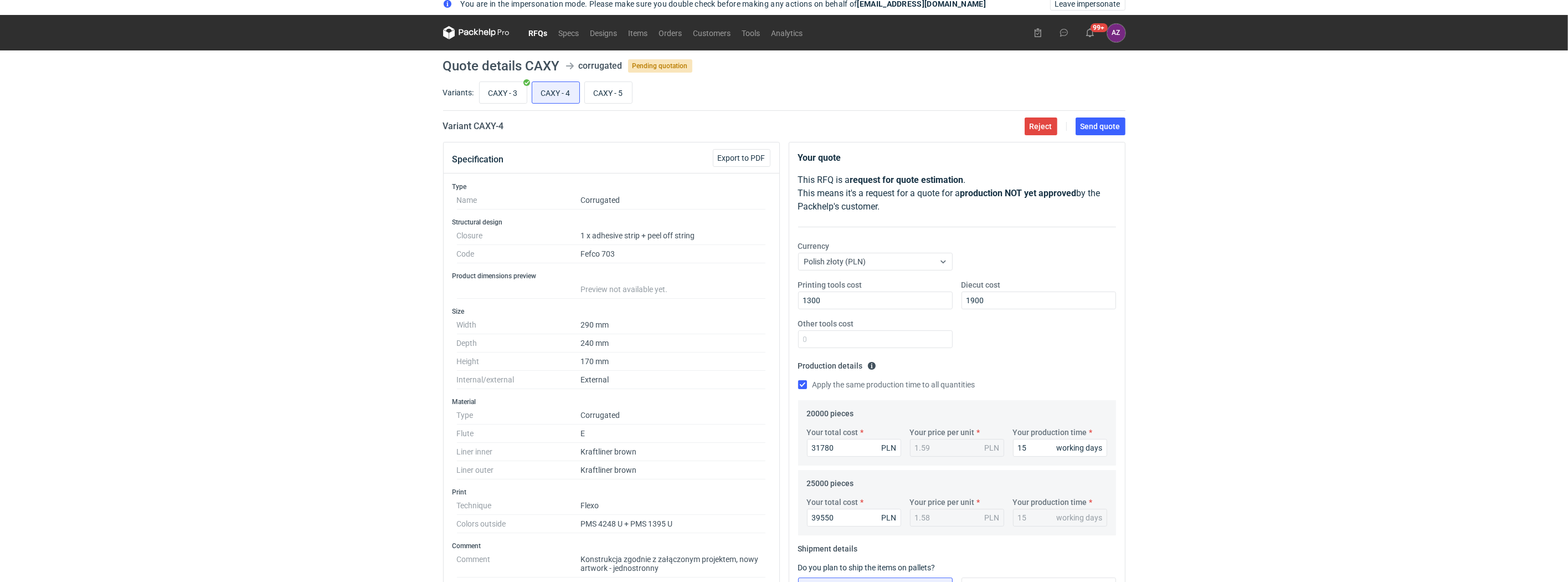
scroll to position [4, 0]
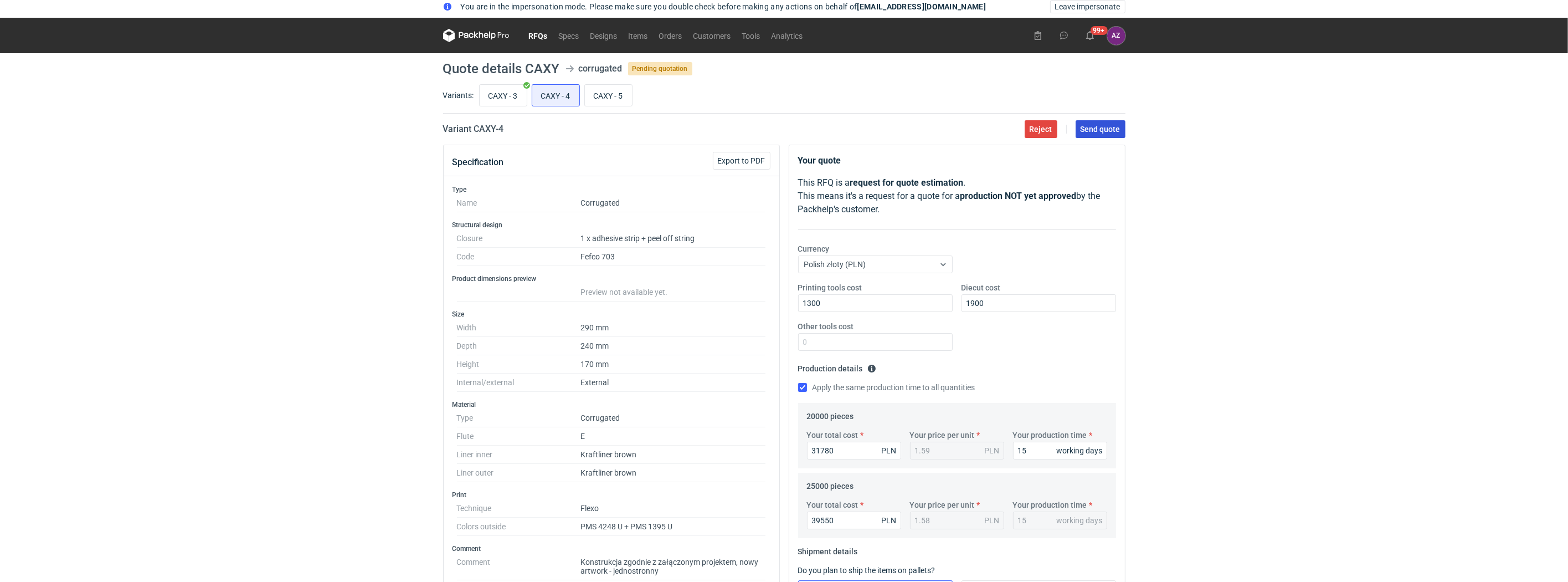
type textarea "Vendor: [PERSON_NAME]"
click at [1107, 123] on button "Send quote" at bounding box center [1100, 129] width 50 height 18
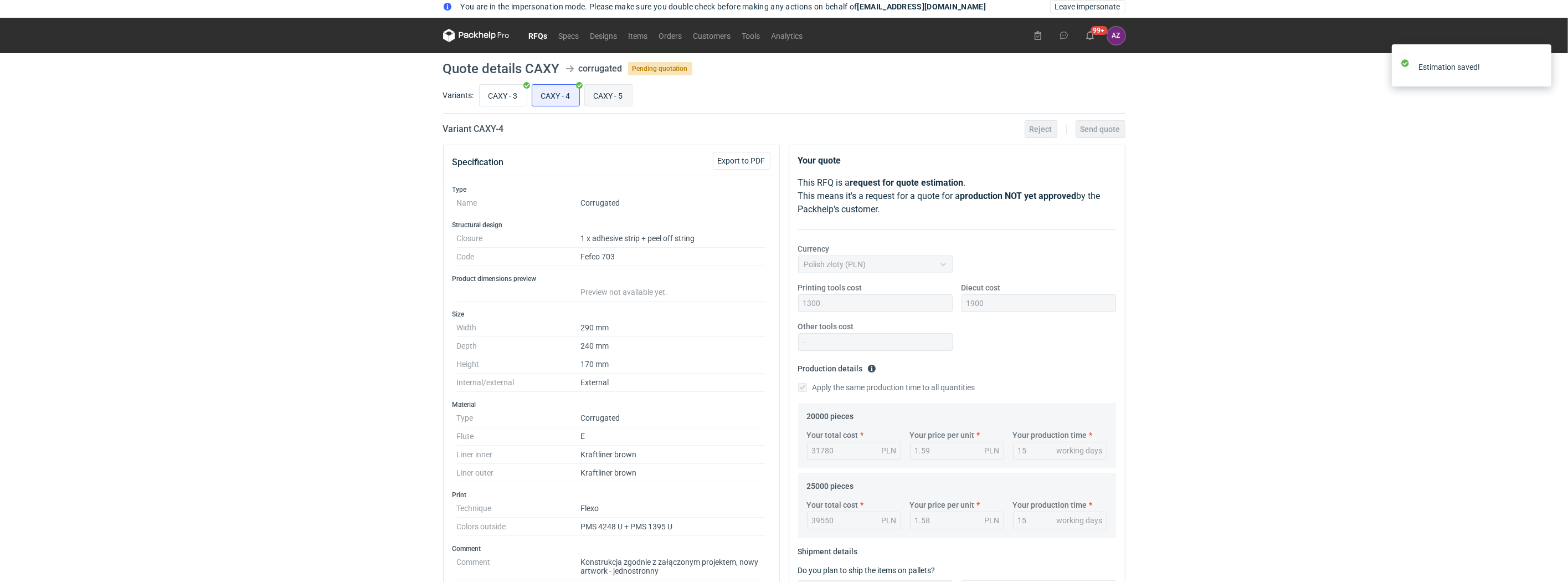
click at [601, 97] on input "CAXY - 5" at bounding box center [608, 95] width 47 height 21
radio input "true"
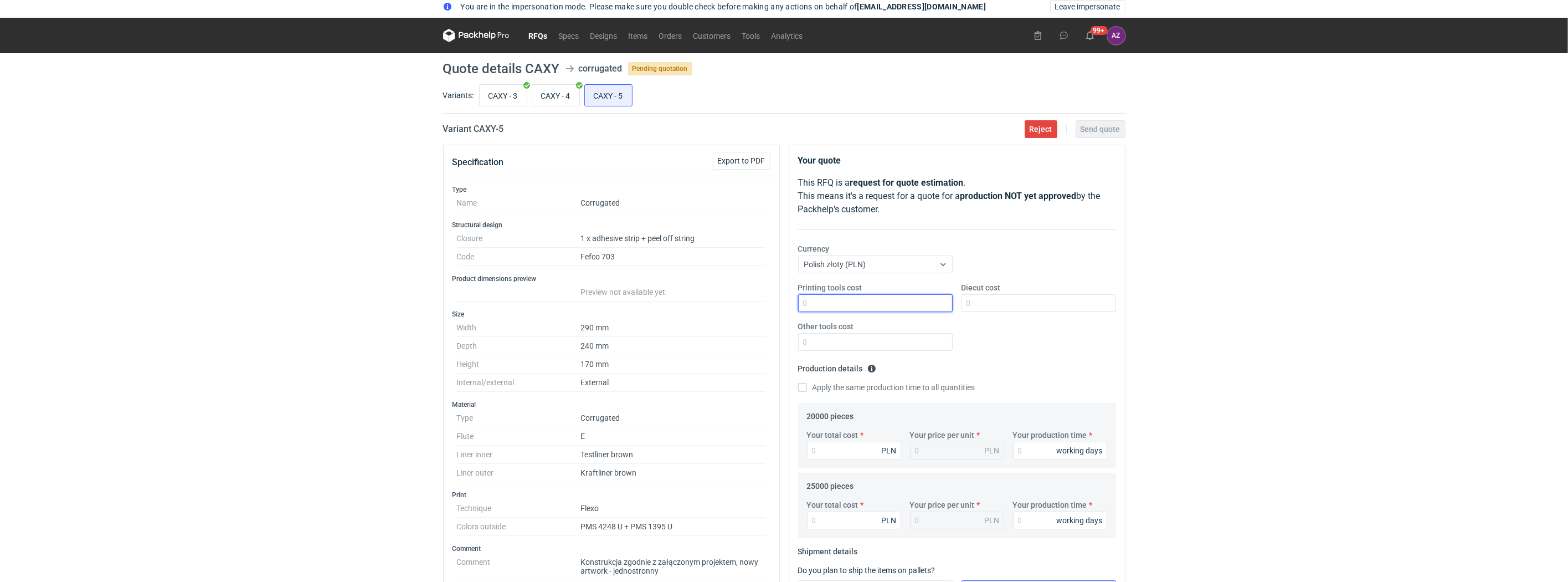
click at [834, 298] on input "Printing tools cost" at bounding box center [875, 303] width 154 height 18
type input "1300"
click at [998, 305] on input "Diecut cost" at bounding box center [1038, 303] width 154 height 18
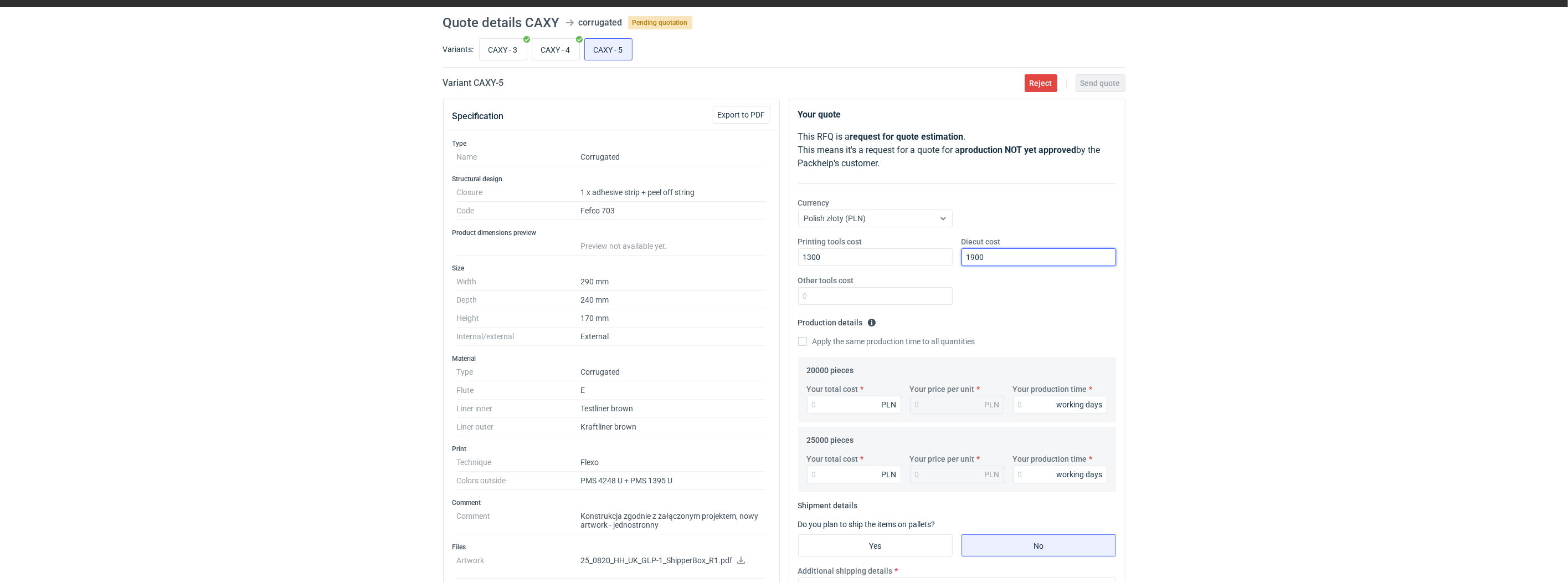
scroll to position [54, 0]
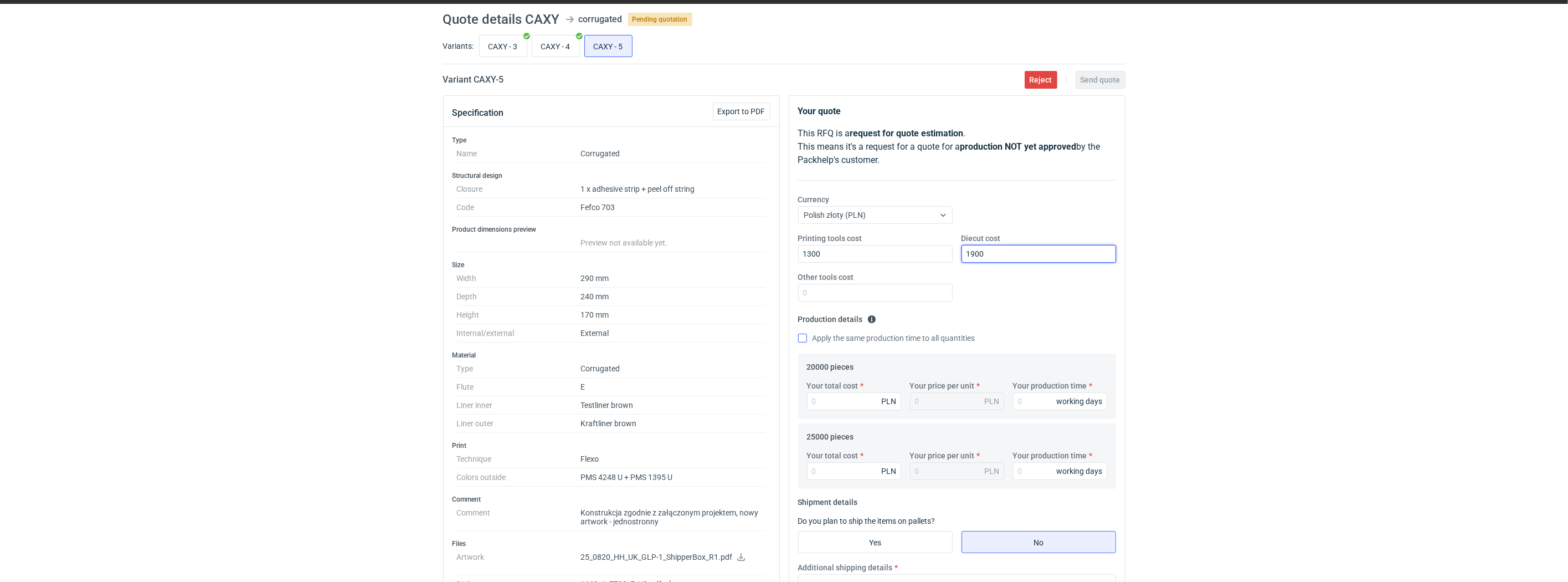
type input "1900"
click at [801, 337] on input "Apply the same production time to all quantities" at bounding box center [803, 338] width 9 height 9
checkbox input "true"
click at [1029, 397] on input "Your production time" at bounding box center [1060, 401] width 94 height 18
type input "1"
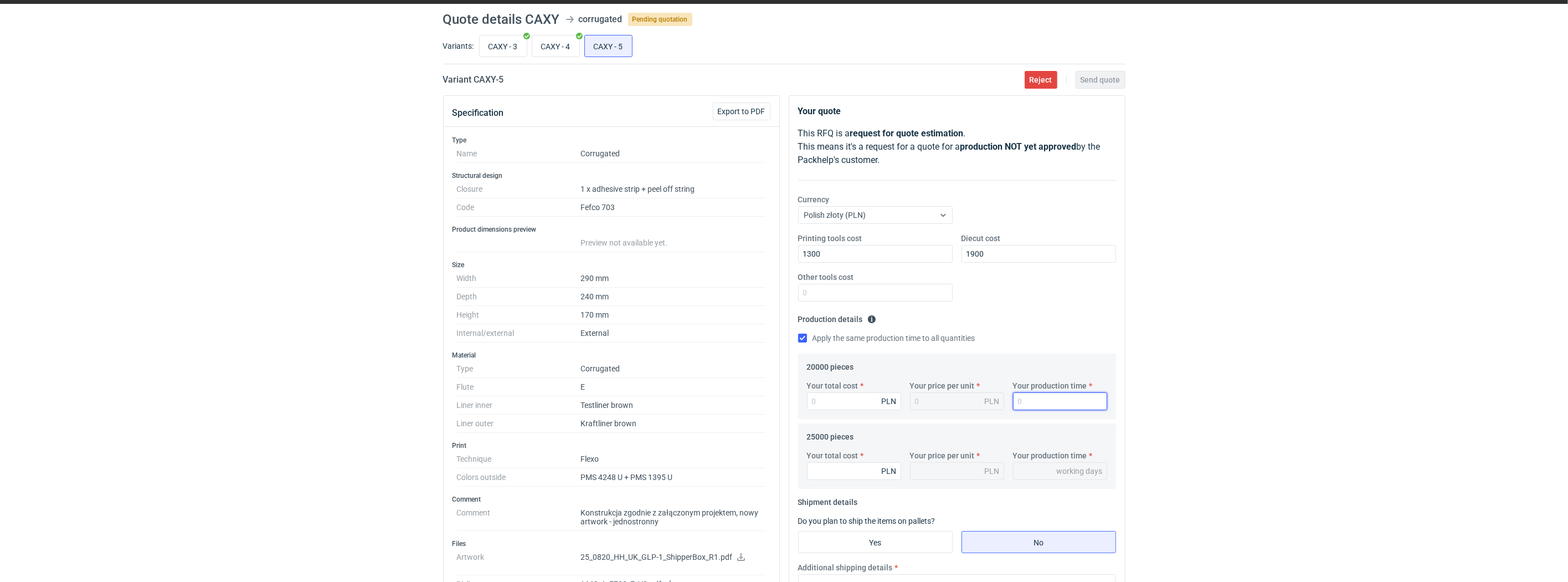
type input "1"
type input "15"
click at [870, 402] on input "Your total cost" at bounding box center [853, 401] width 94 height 18
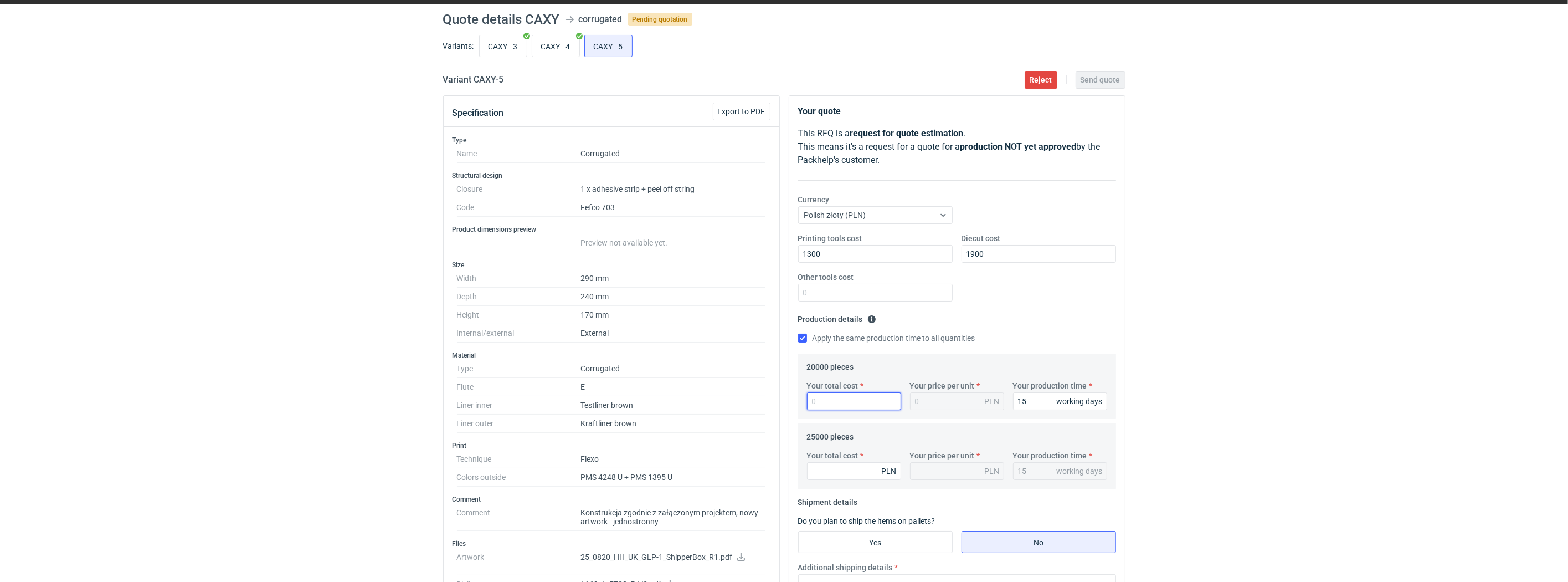
click at [855, 407] on input "Your total cost" at bounding box center [853, 401] width 94 height 18
type input "26680"
type input "1.33"
type input "26680"
click at [841, 470] on input "Your total cost" at bounding box center [853, 471] width 94 height 18
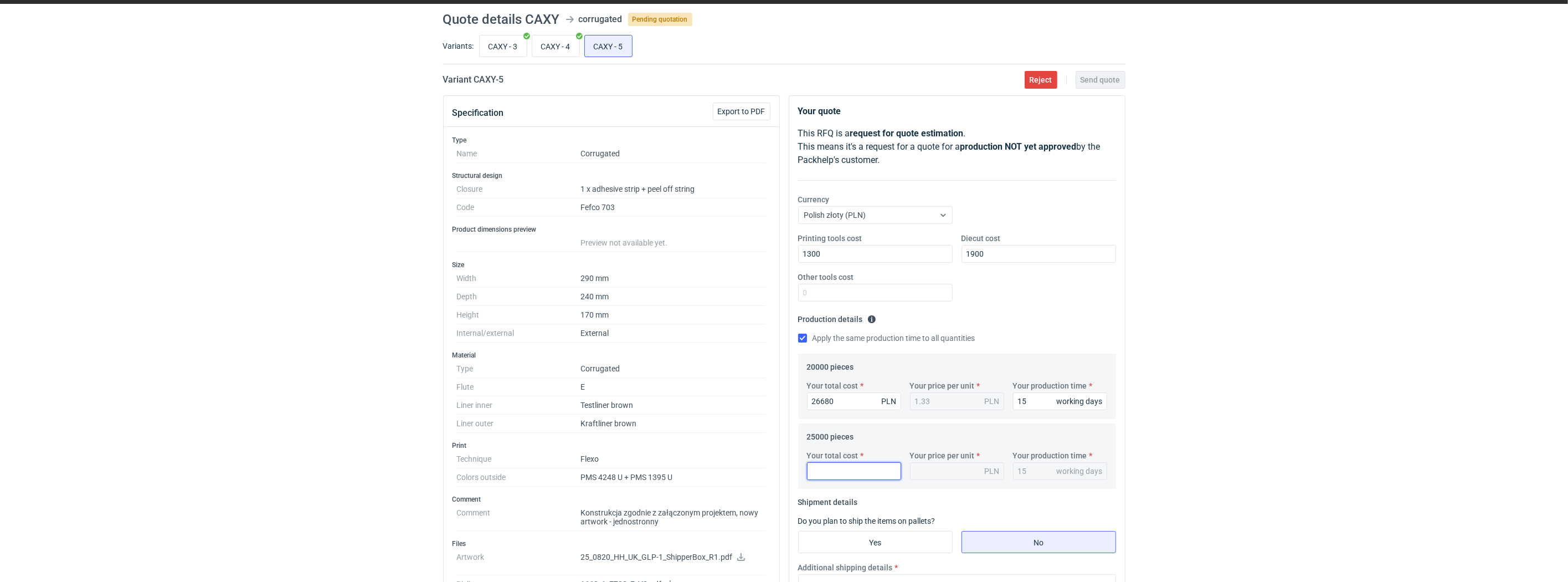
click at [841, 470] on input "Your total cost" at bounding box center [853, 471] width 94 height 18
type input "33150"
type input "1.33"
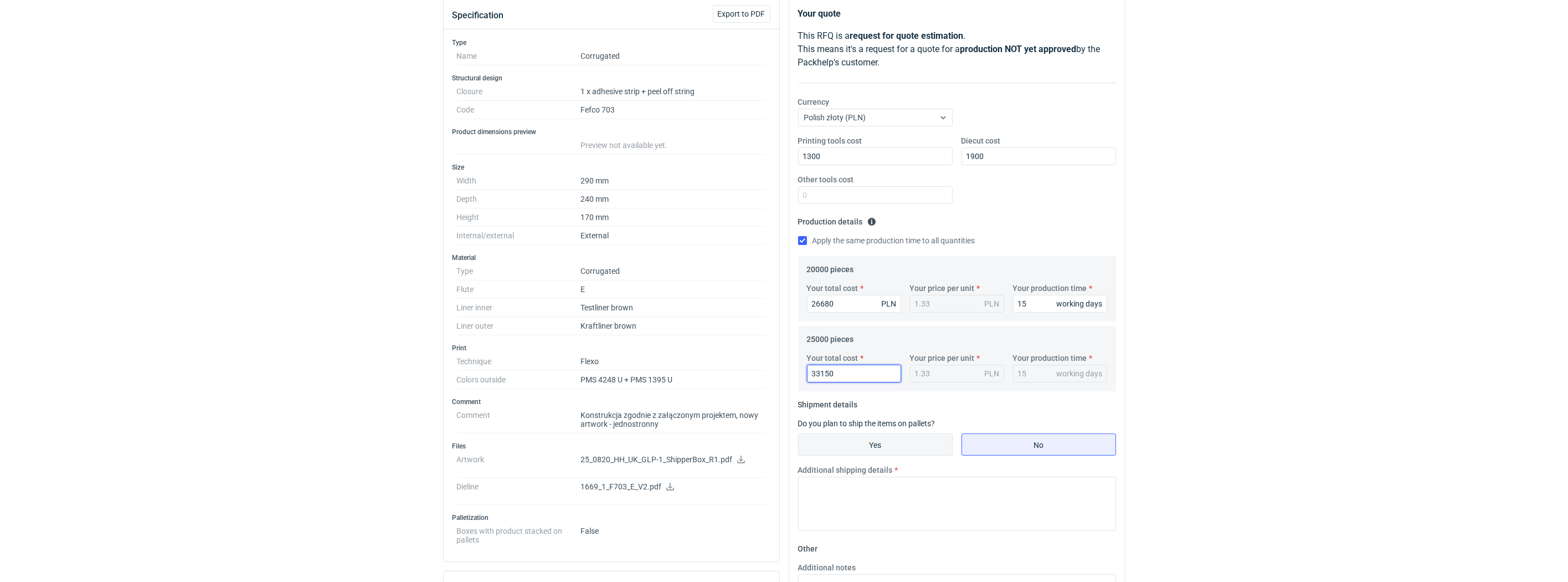
type input "33150"
click at [882, 449] on input "Yes" at bounding box center [875, 445] width 154 height 21
radio input "true"
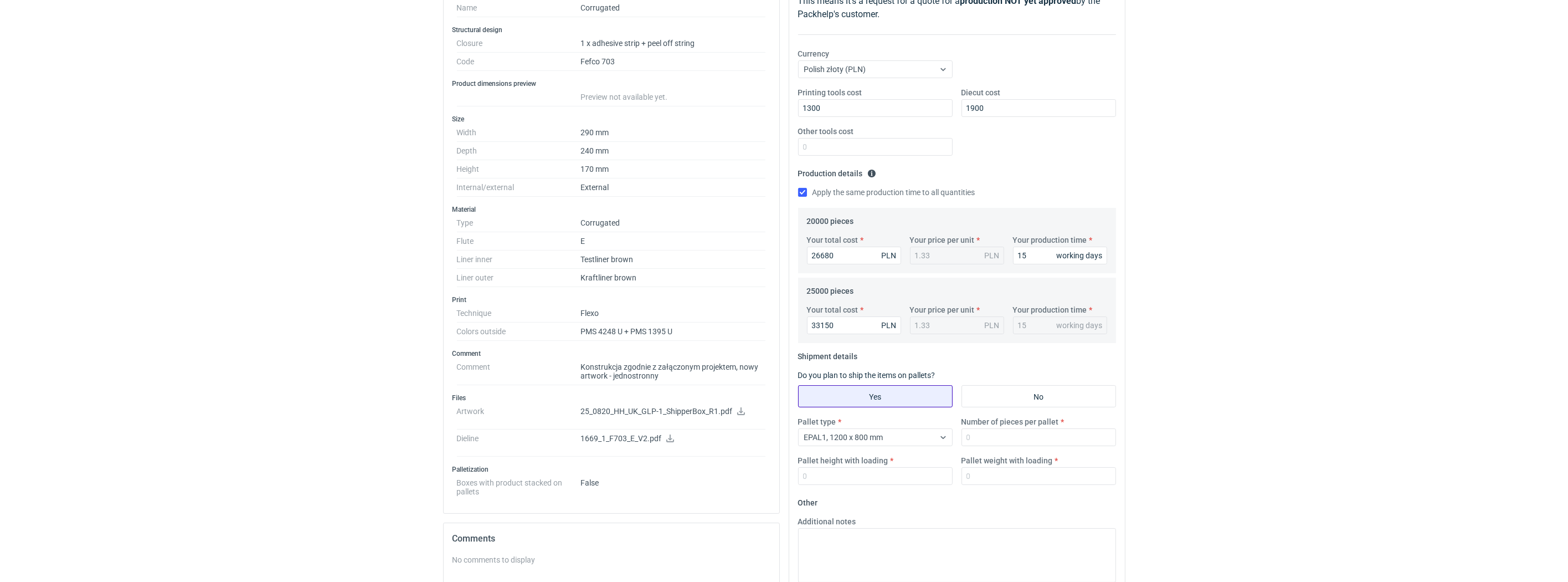
scroll to position [206, 0]
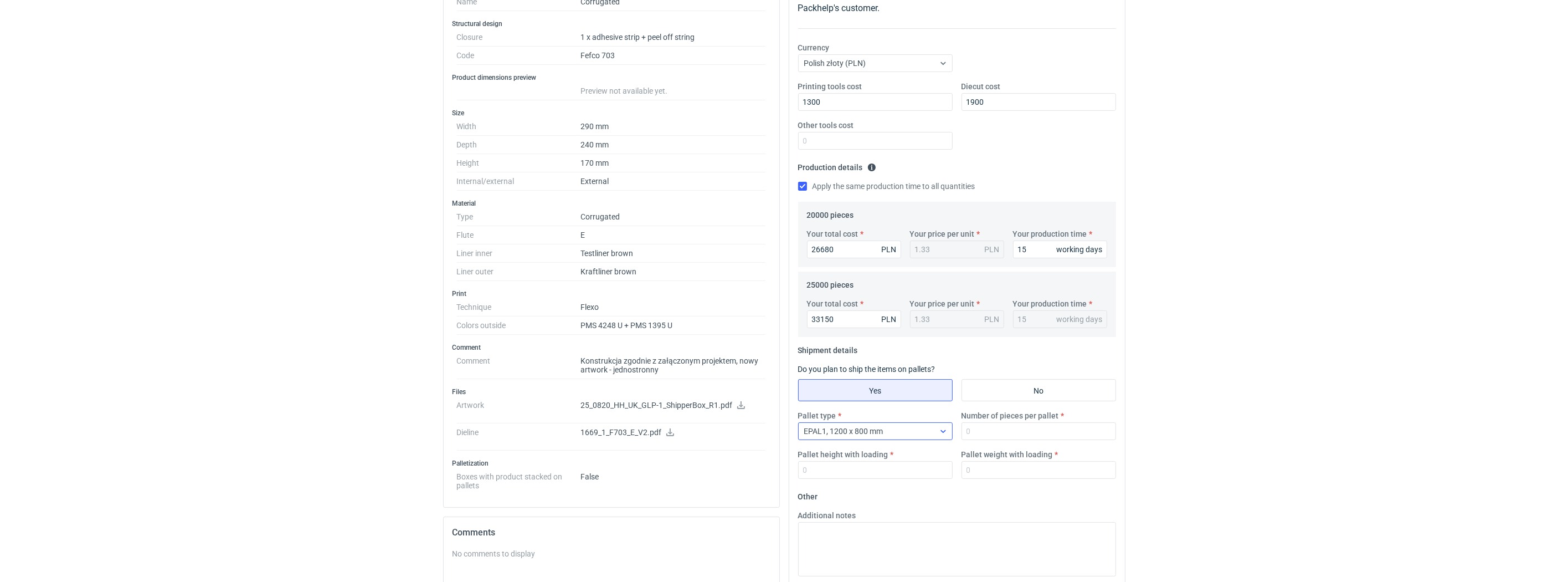
click at [857, 435] on span "EPAL1, 1200 x 800 mm" at bounding box center [844, 431] width 79 height 9
click at [864, 472] on span "EPAL2, 1200 x 1000 mm" at bounding box center [848, 475] width 84 height 11
click at [990, 435] on input "Number of pieces per pallet" at bounding box center [1038, 431] width 154 height 18
type input "1520"
click at [878, 472] on input "Pallet height with loading" at bounding box center [875, 470] width 154 height 18
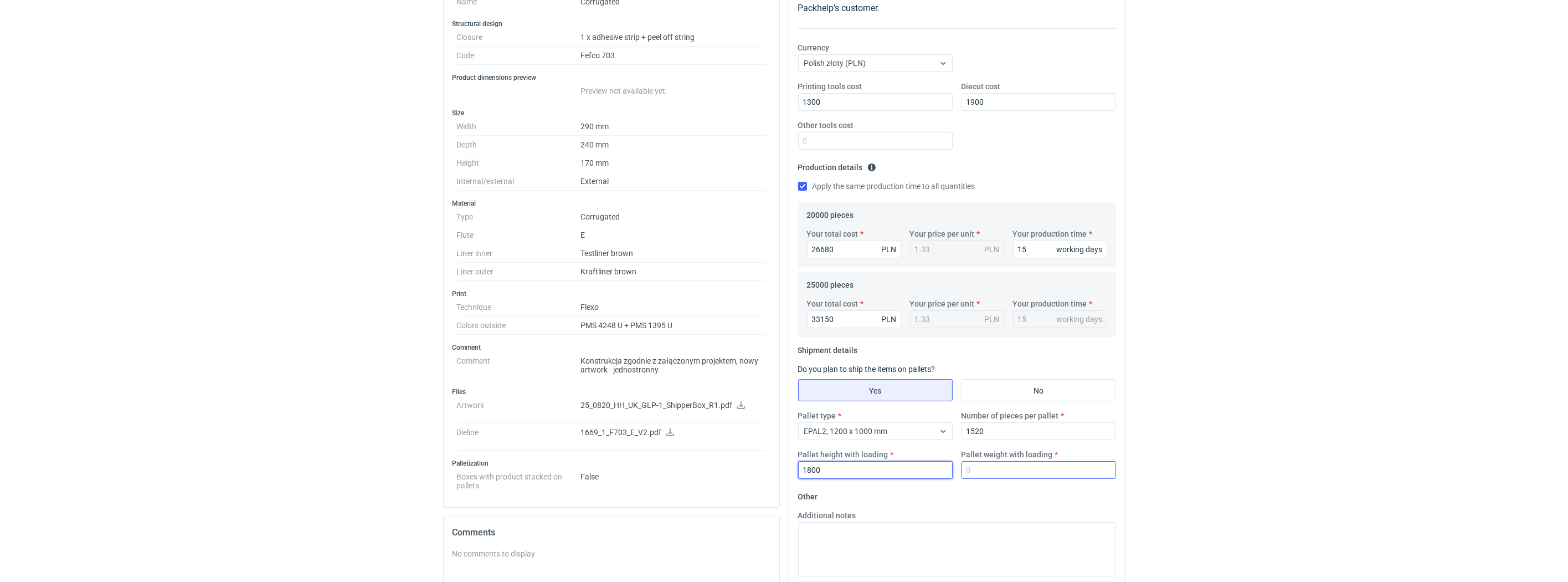
type input "1800"
click at [993, 471] on input "Pallet weight with loading" at bounding box center [1038, 470] width 154 height 18
type input "1"
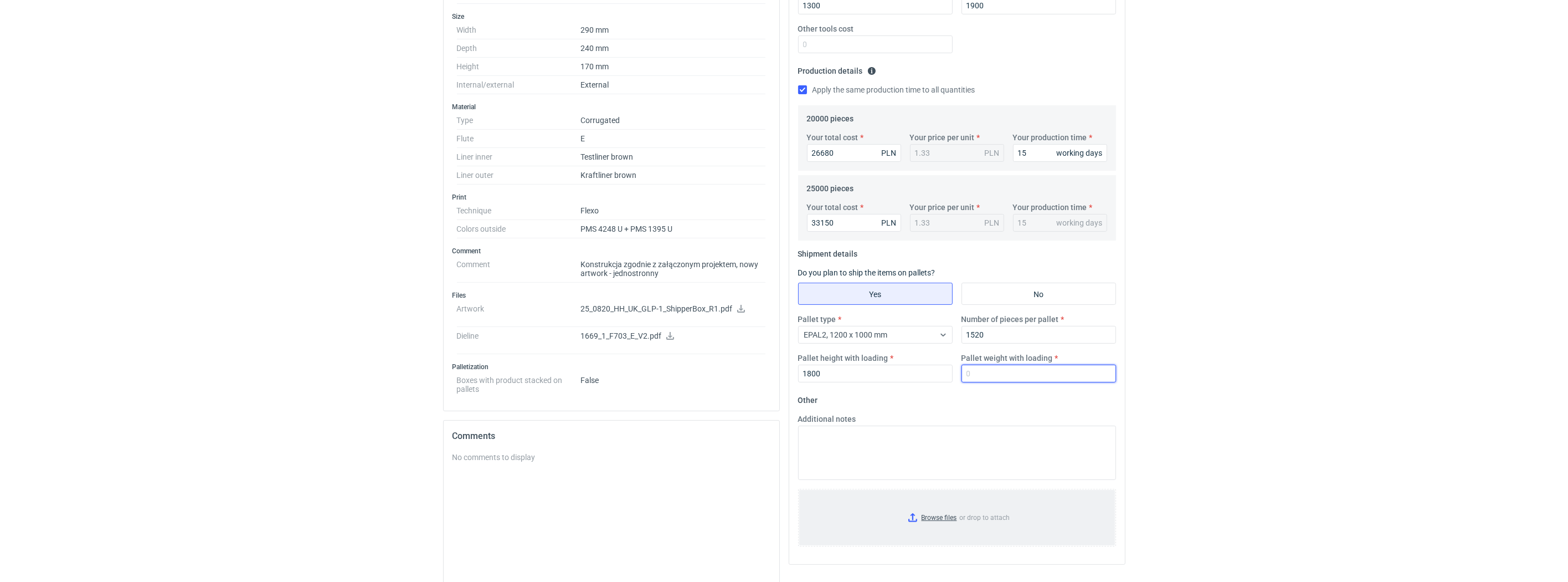
scroll to position [312, 0]
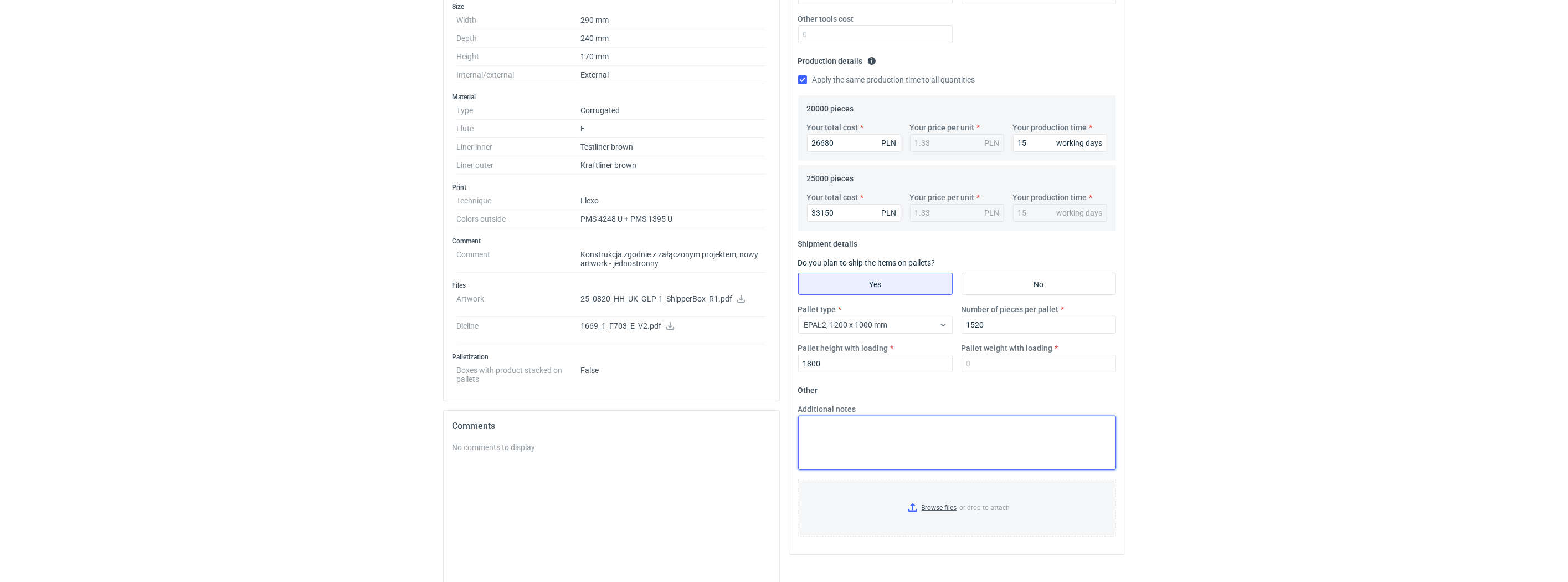
click at [921, 441] on textarea "Additional notes" at bounding box center [957, 442] width 318 height 54
type textarea "Vendor: [PERSON_NAME]"
click at [936, 507] on input "Browse files or drop to attach" at bounding box center [957, 508] width 316 height 55
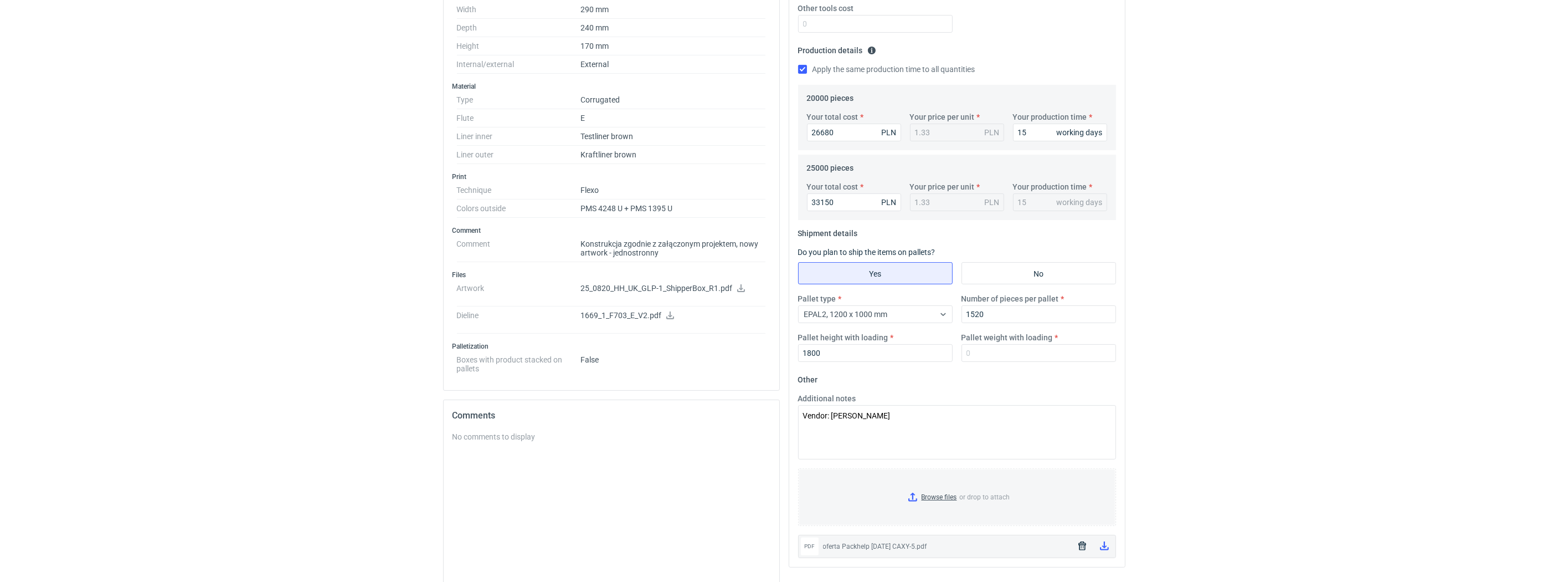
scroll to position [323, 0]
click at [919, 427] on textarea "Vendor: [PERSON_NAME]" at bounding box center [957, 431] width 318 height 54
click at [975, 356] on input "Pallet weight with loading" at bounding box center [1038, 352] width 154 height 18
type input "1"
click at [966, 421] on textarea "Vendor: [PERSON_NAME]" at bounding box center [957, 431] width 318 height 54
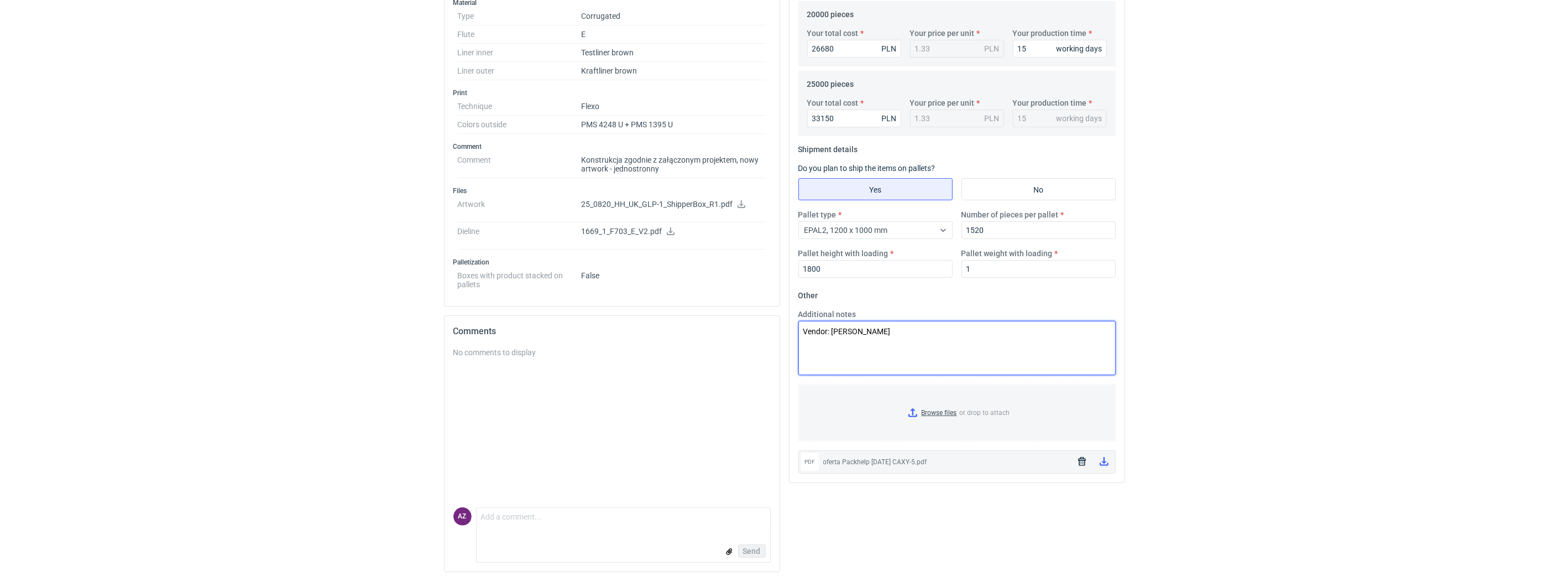
scroll to position [0, 0]
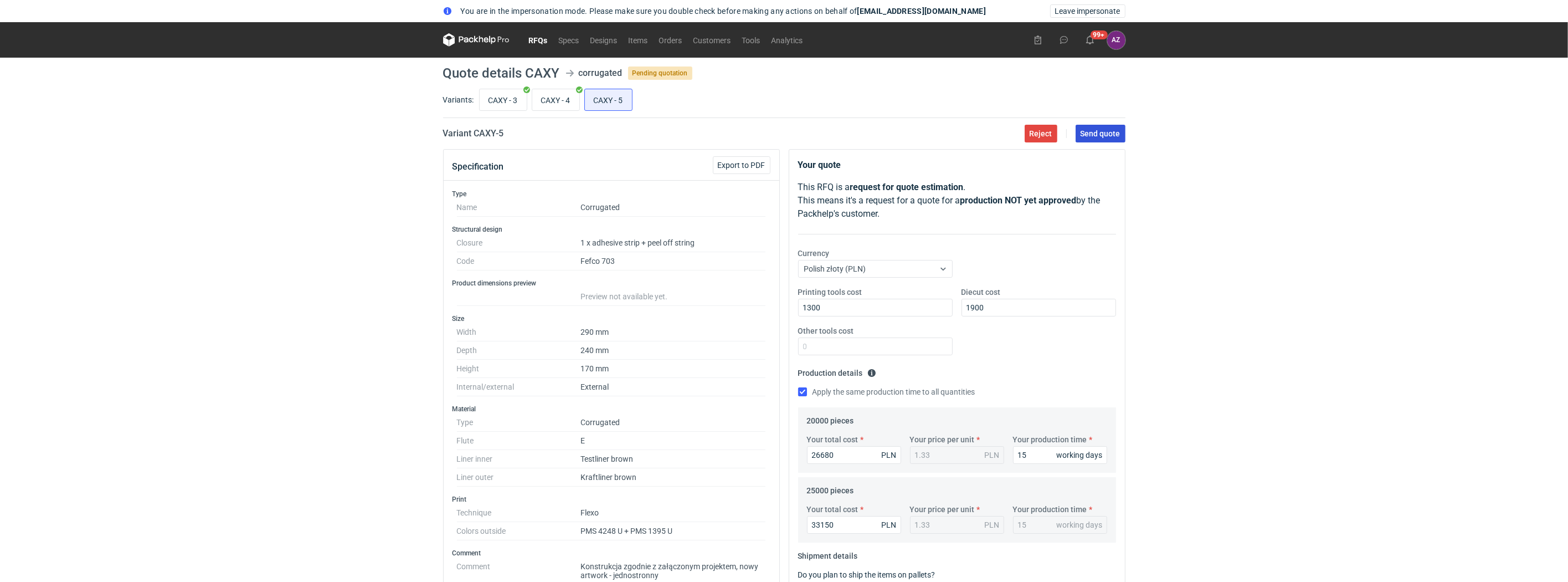
click at [1093, 127] on button "Send quote" at bounding box center [1100, 133] width 50 height 18
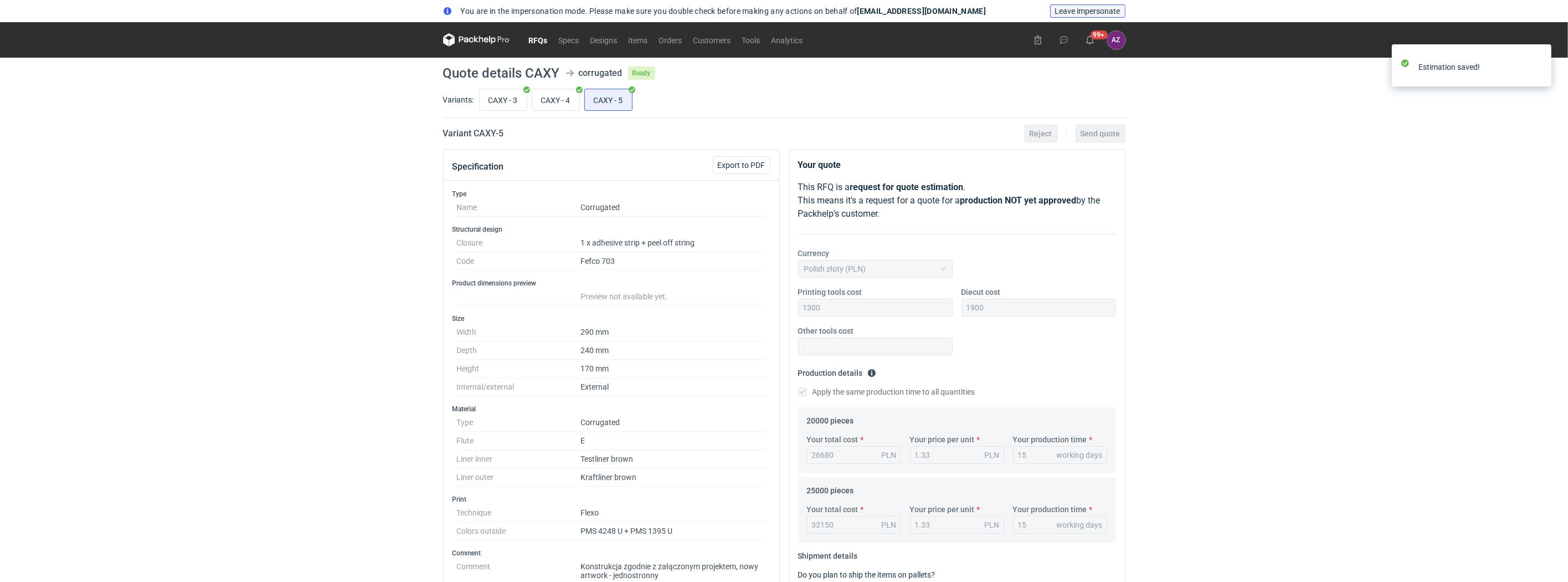
click at [1071, 10] on span "Leave impersonate" at bounding box center [1088, 10] width 66 height 8
